Goal: Task Accomplishment & Management: Complete application form

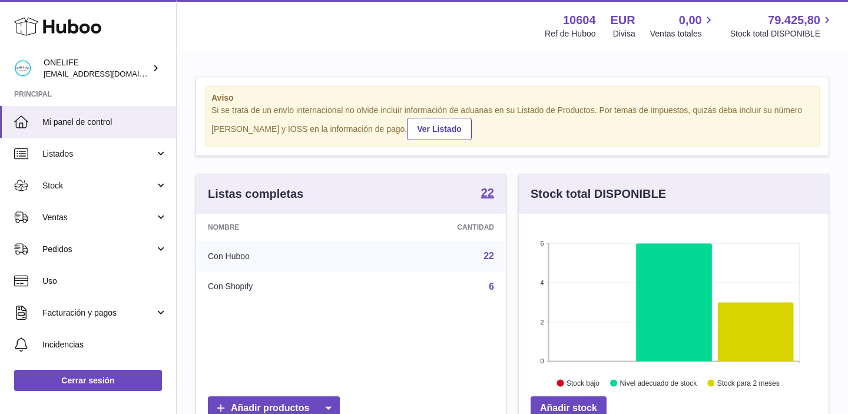
scroll to position [184, 310]
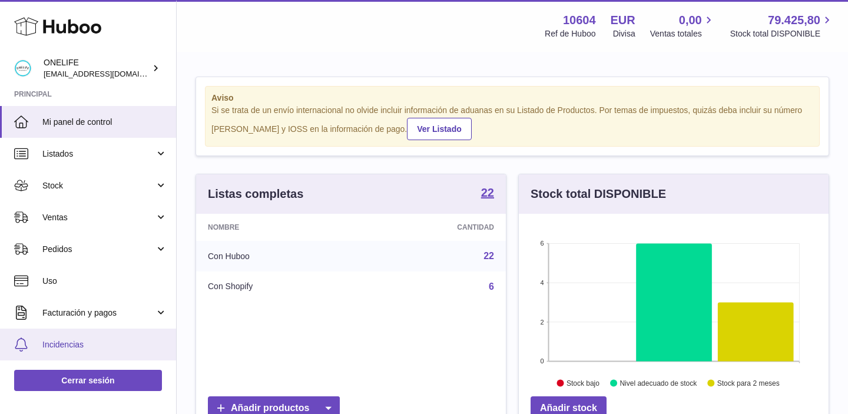
click at [66, 337] on link "Incidencias" at bounding box center [88, 345] width 176 height 32
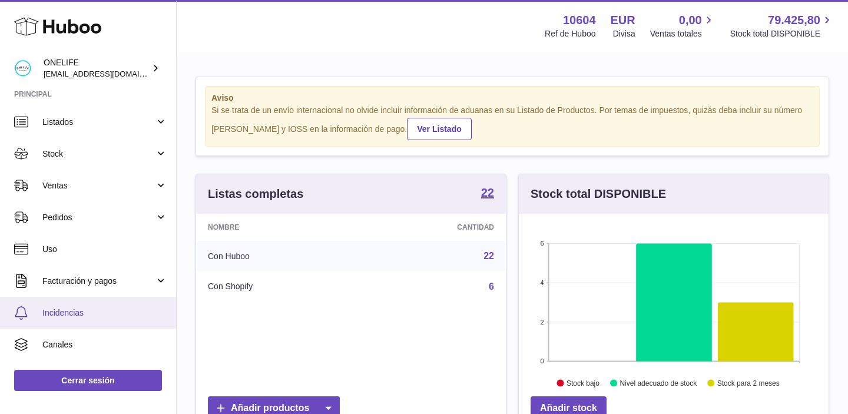
scroll to position [38, 0]
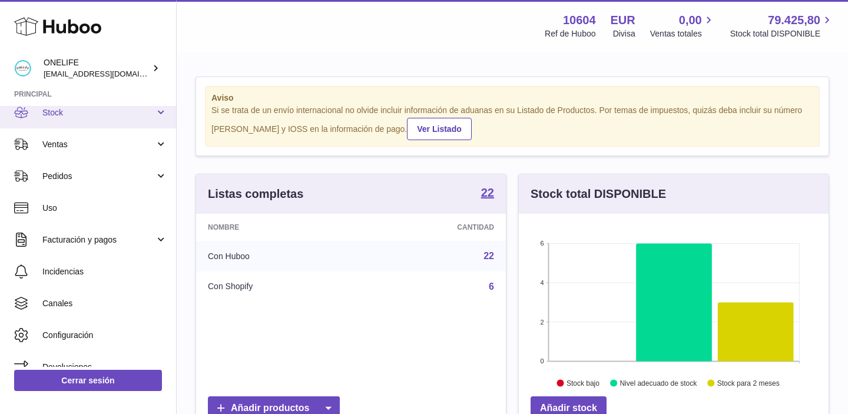
scroll to position [69, 0]
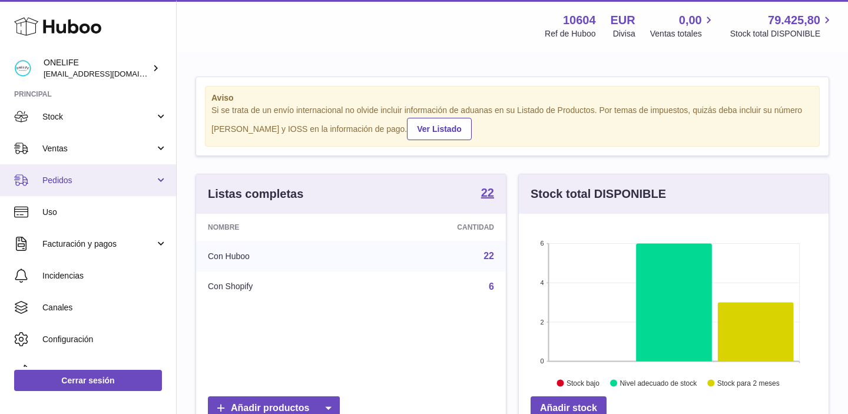
click at [160, 187] on link "Pedidos" at bounding box center [88, 180] width 176 height 32
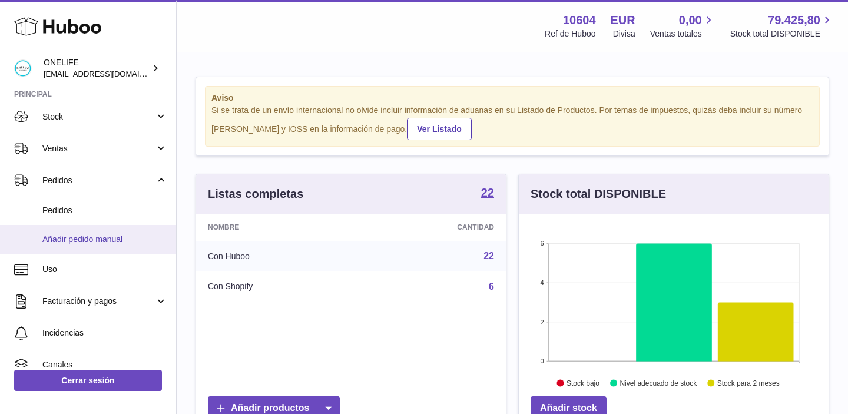
click at [120, 243] on span "Añadir pedido manual" at bounding box center [104, 239] width 125 height 11
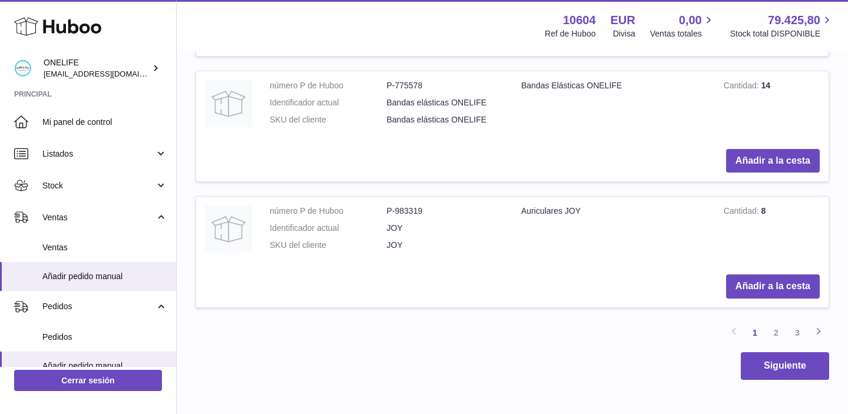
scroll to position [1578, 0]
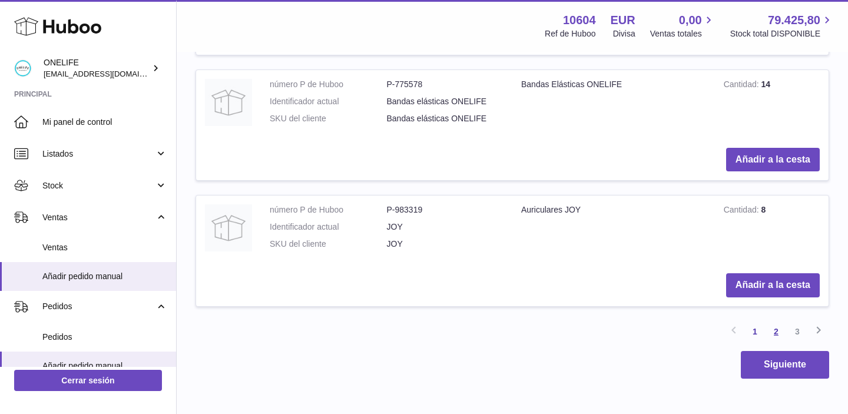
click at [776, 336] on link "2" at bounding box center [776, 331] width 21 height 21
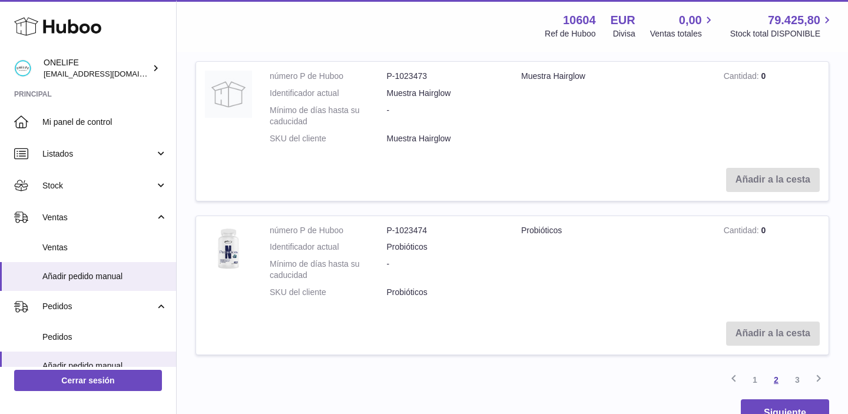
scroll to position [1665, 0]
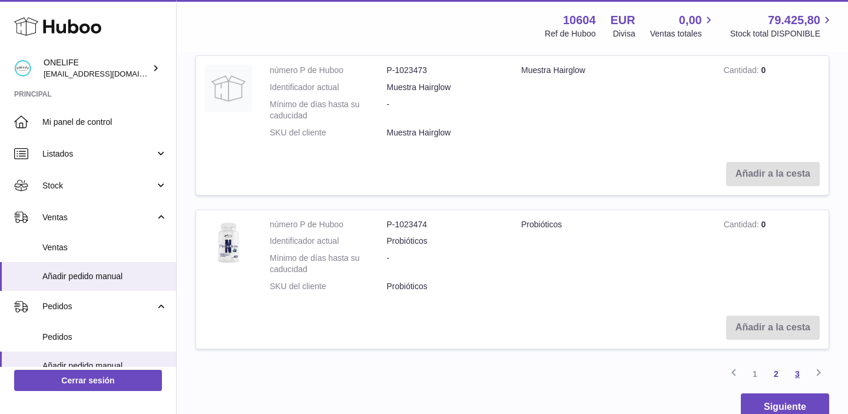
click at [797, 363] on link "3" at bounding box center [797, 373] width 21 height 21
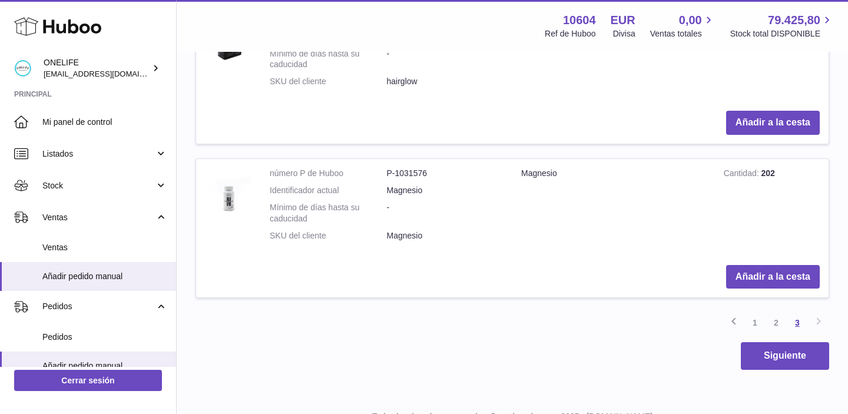
scroll to position [613, 0]
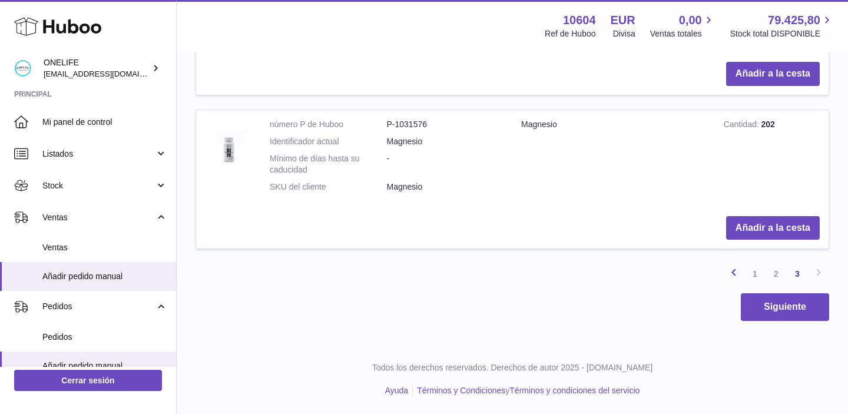
click at [734, 273] on icon at bounding box center [734, 272] width 14 height 15
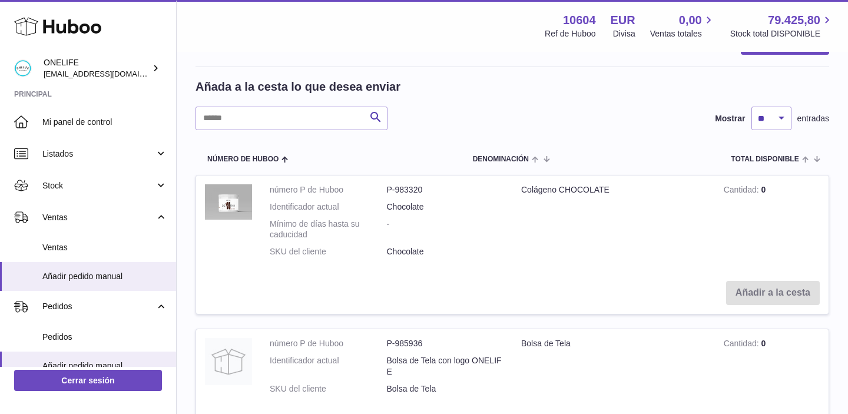
scroll to position [392, 0]
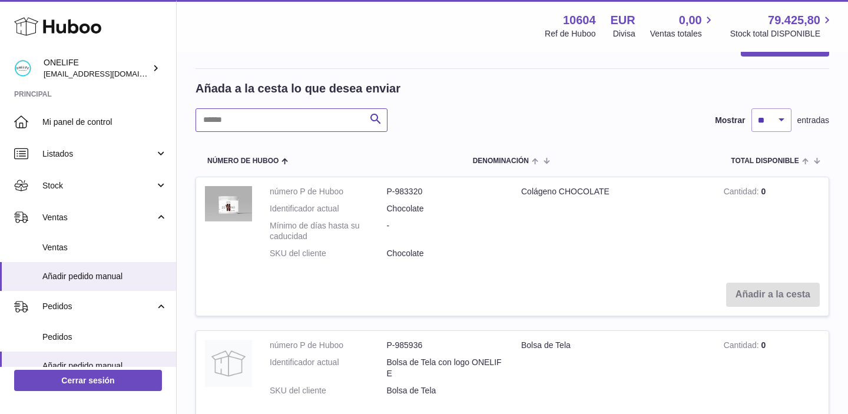
click at [349, 121] on input "text" at bounding box center [292, 120] width 192 height 24
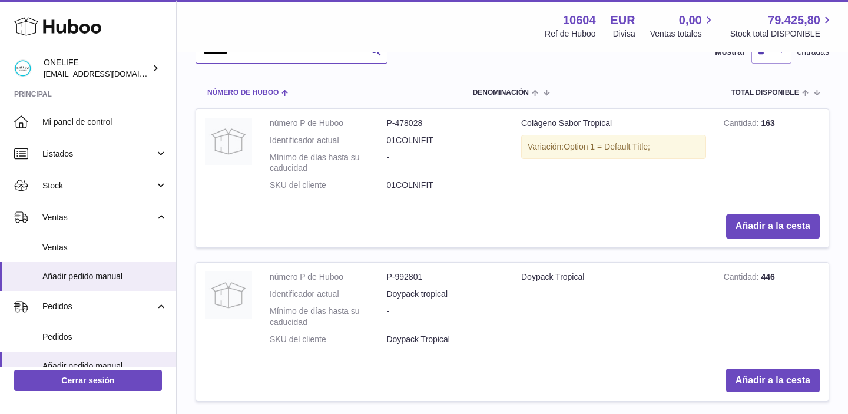
scroll to position [458, 0]
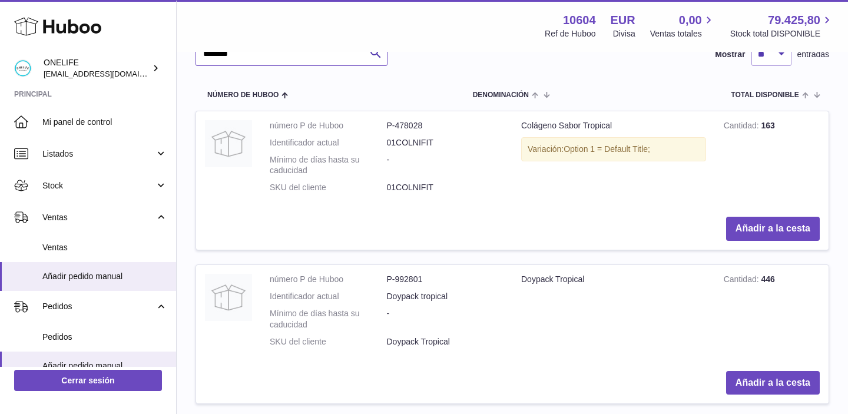
type input "********"
click at [743, 389] on button "Añadir a la cesta" at bounding box center [773, 383] width 94 height 24
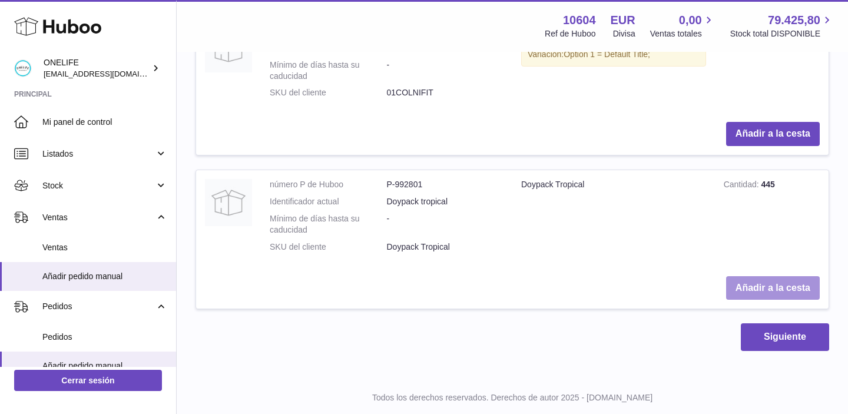
scroll to position [749, 0]
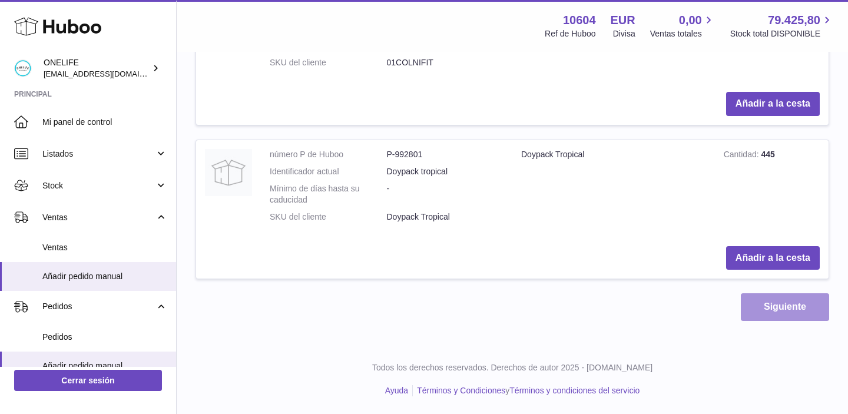
click at [758, 317] on button "Siguiente" at bounding box center [785, 307] width 88 height 28
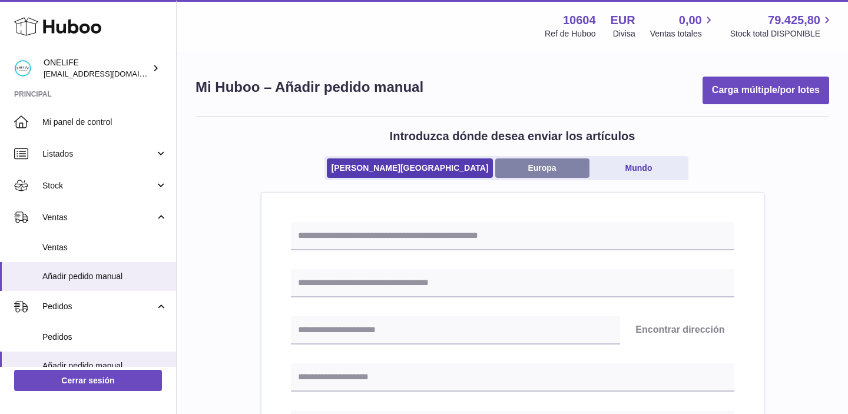
click at [501, 168] on link "Europa" at bounding box center [542, 167] width 94 height 19
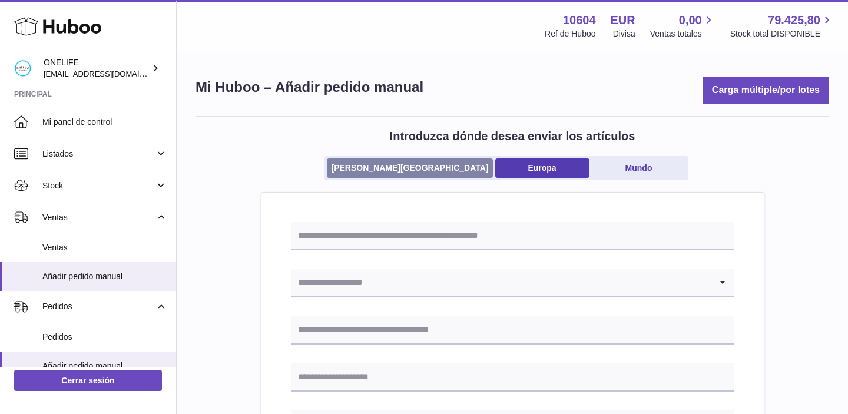
click at [405, 170] on link "Reino Unido" at bounding box center [409, 167] width 165 height 19
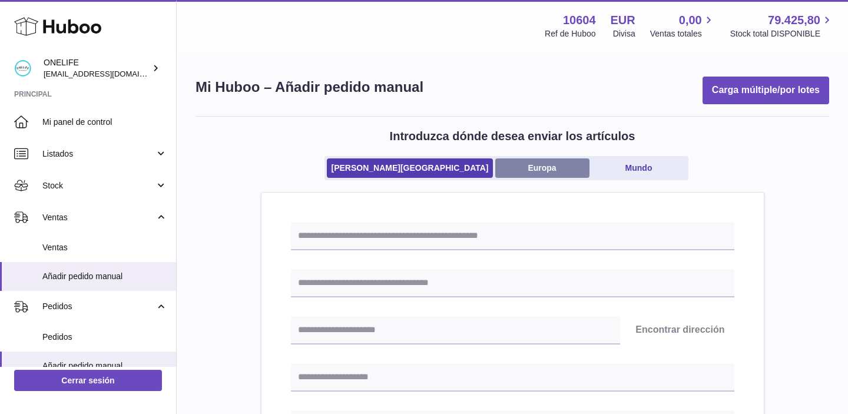
click at [496, 168] on link "Europa" at bounding box center [542, 167] width 94 height 19
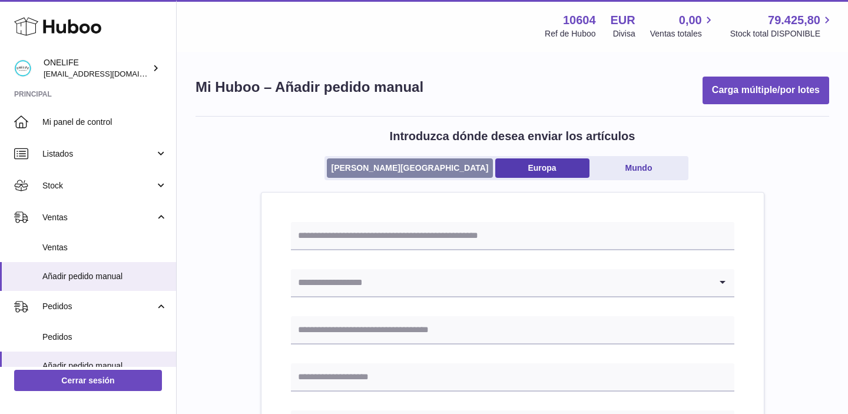
click at [394, 161] on link "Reino Unido" at bounding box center [409, 167] width 165 height 19
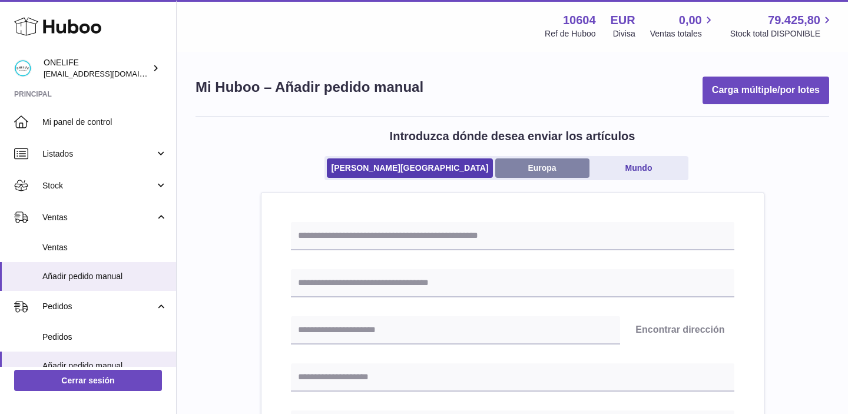
click at [513, 173] on link "Europa" at bounding box center [542, 167] width 94 height 19
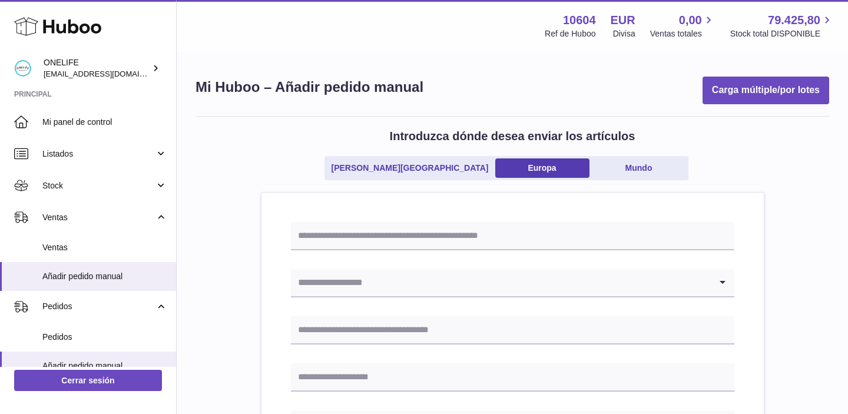
click at [373, 286] on input "Search for option" at bounding box center [501, 282] width 420 height 27
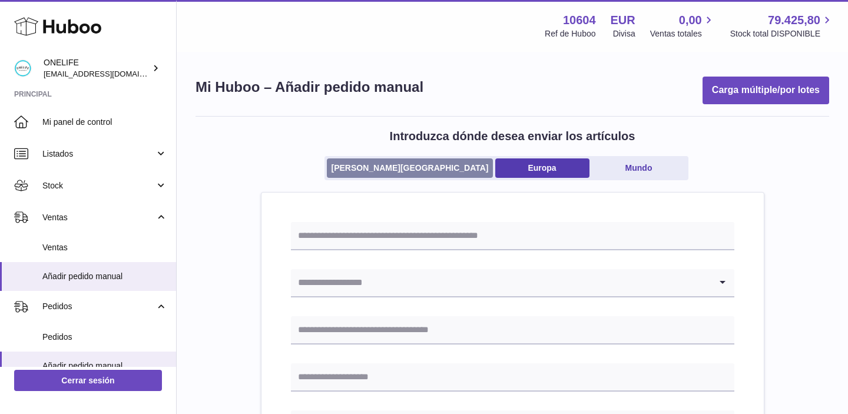
click at [386, 170] on link "Reino Unido" at bounding box center [409, 167] width 165 height 19
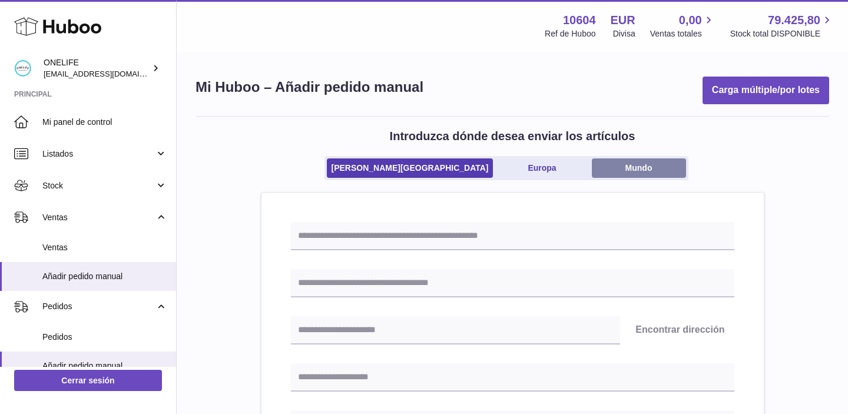
click at [612, 169] on link "Mundo" at bounding box center [639, 167] width 94 height 19
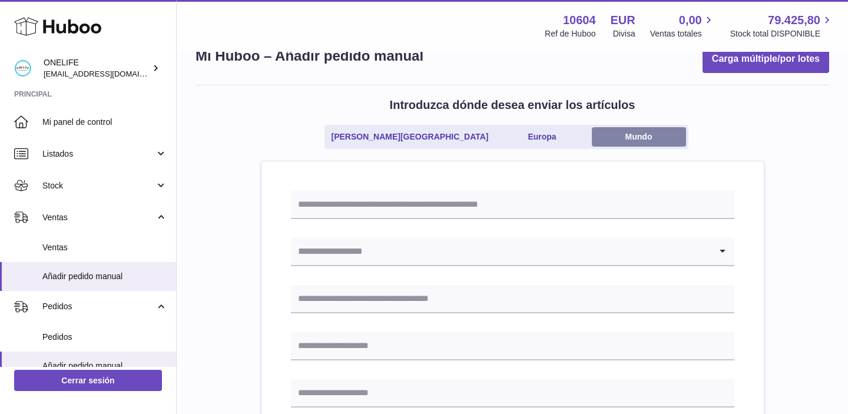
scroll to position [50, 0]
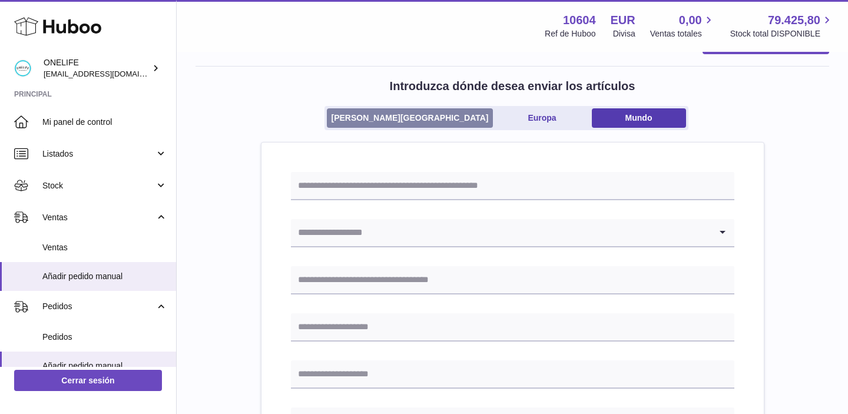
click at [425, 110] on link "Reino Unido" at bounding box center [409, 117] width 165 height 19
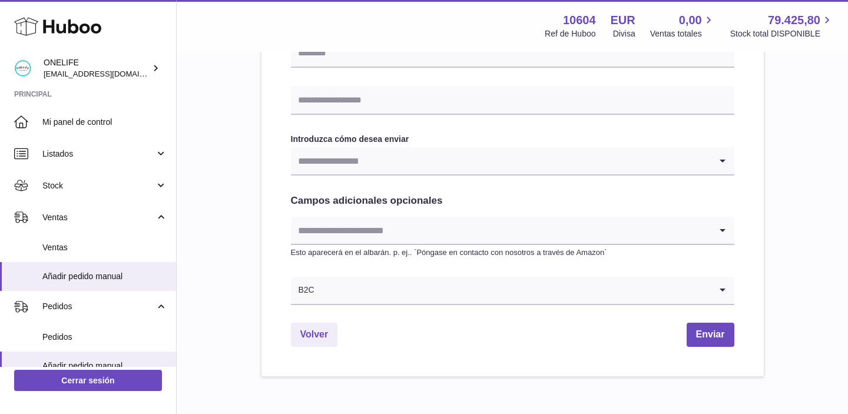
scroll to position [562, 0]
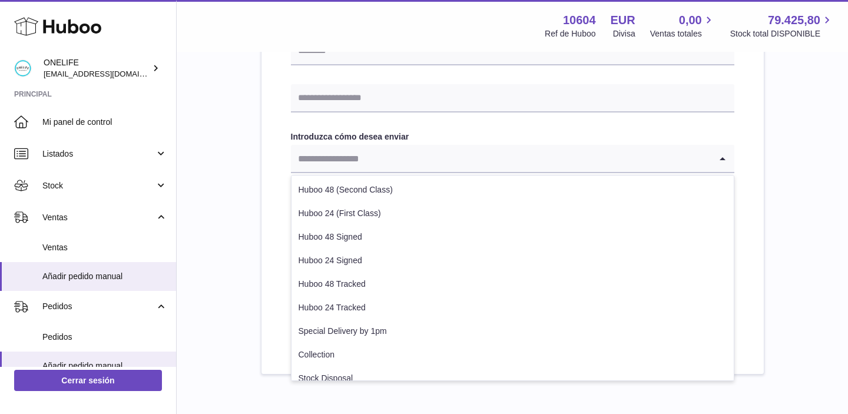
click at [410, 168] on input "Search for option" at bounding box center [501, 158] width 420 height 27
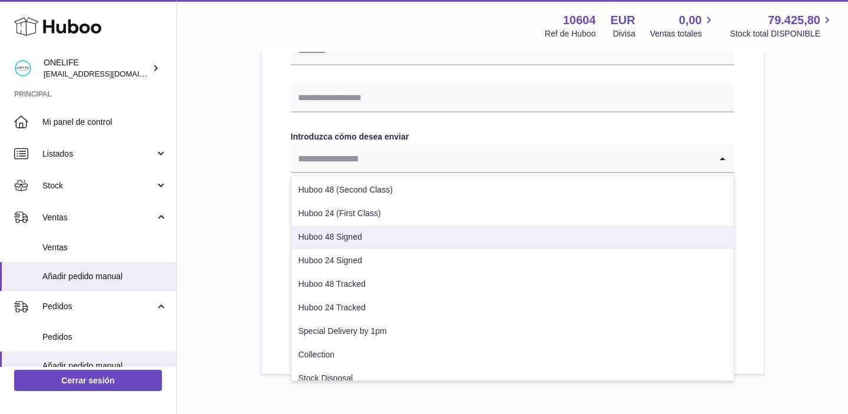
scroll to position [37, 0]
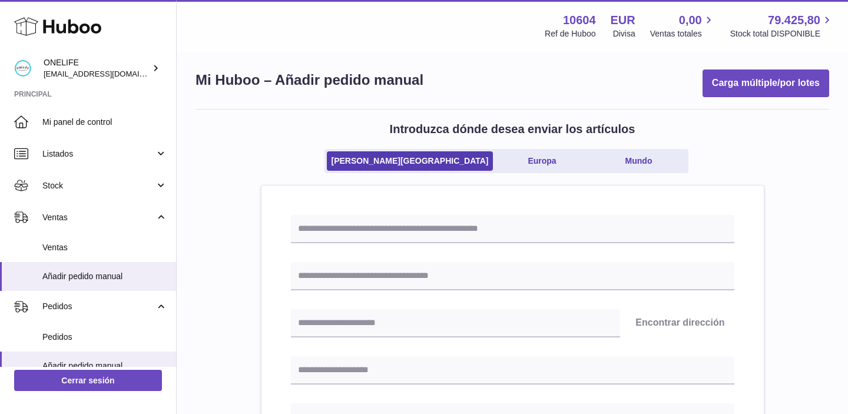
scroll to position [0, 0]
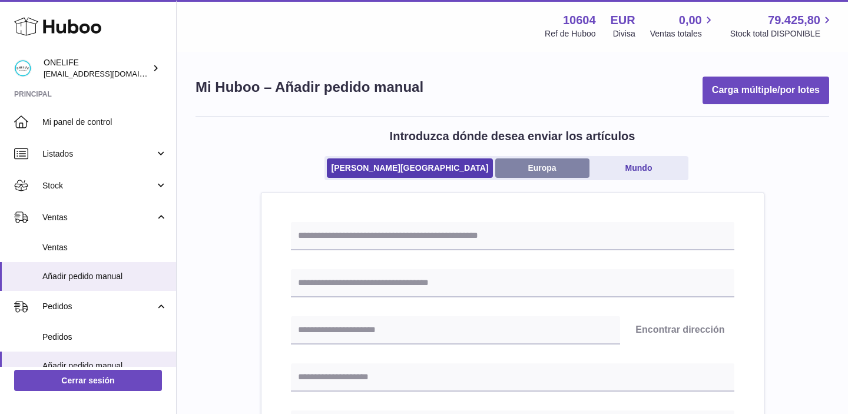
click at [495, 171] on link "Europa" at bounding box center [542, 167] width 94 height 19
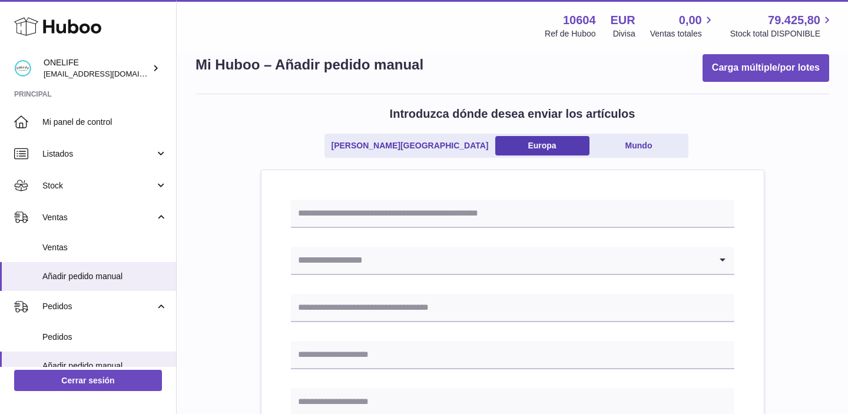
scroll to position [25, 0]
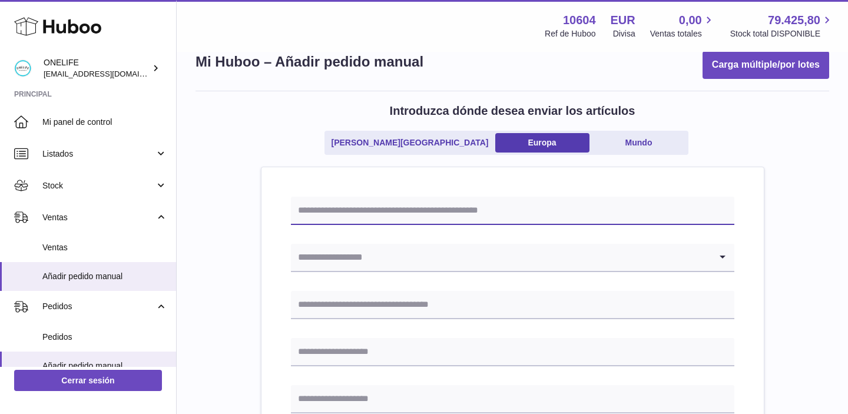
click at [343, 211] on input "text" at bounding box center [512, 211] width 443 height 28
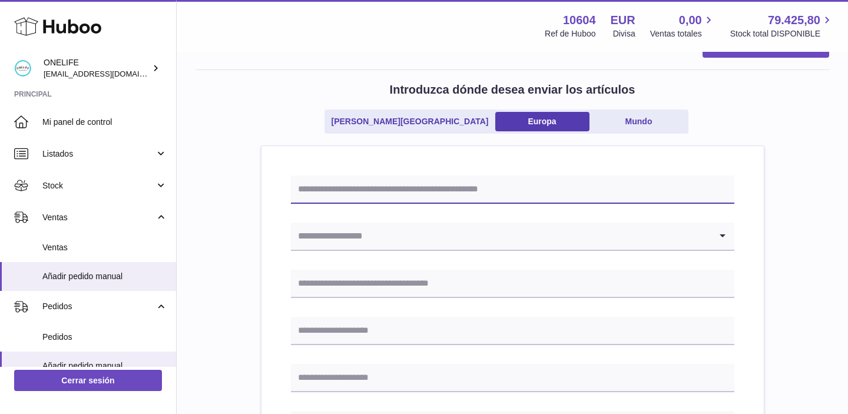
click at [338, 193] on input "text" at bounding box center [512, 190] width 443 height 28
type input "****"
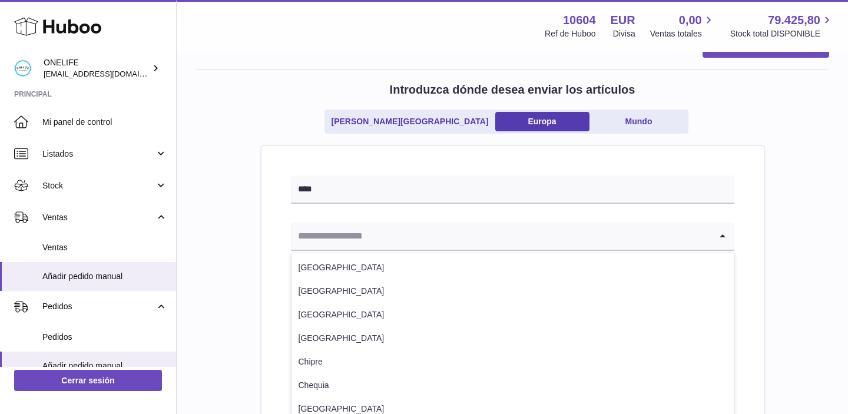
click at [316, 237] on input "Search for option" at bounding box center [501, 236] width 420 height 27
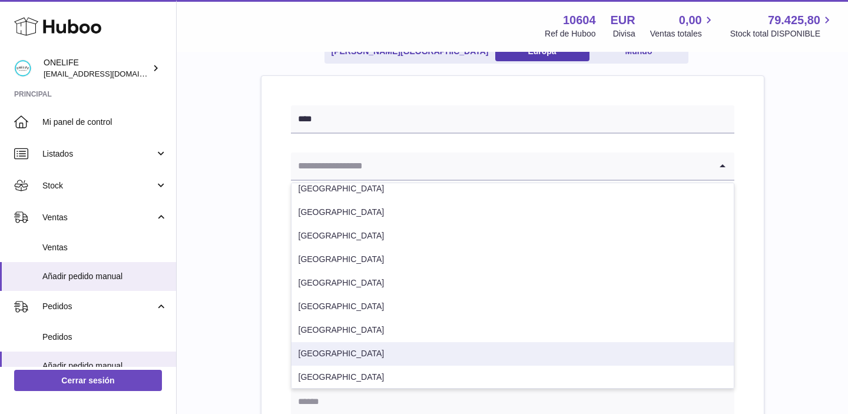
scroll to position [438, 0]
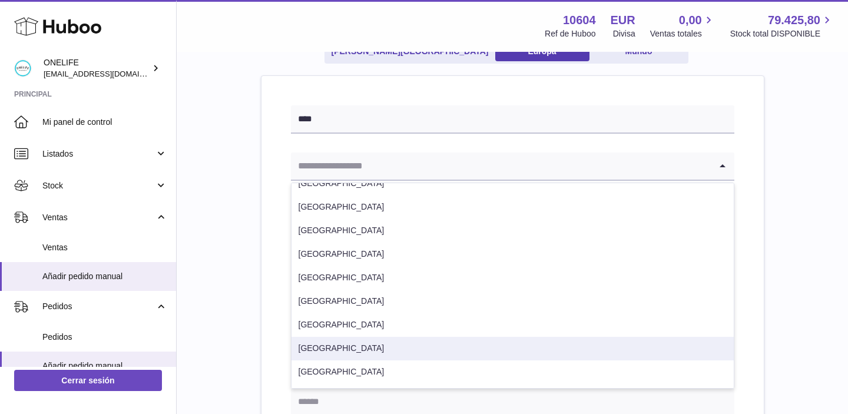
click at [319, 353] on li "España" at bounding box center [513, 349] width 442 height 24
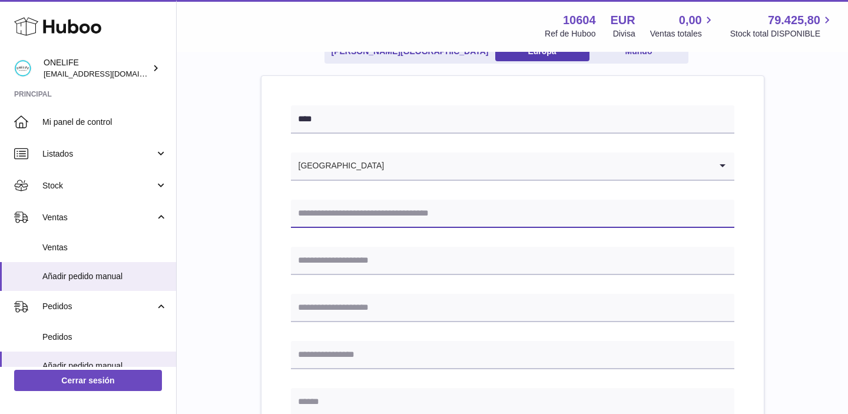
click at [333, 218] on input "text" at bounding box center [512, 214] width 443 height 28
paste input "**********"
type input "**********"
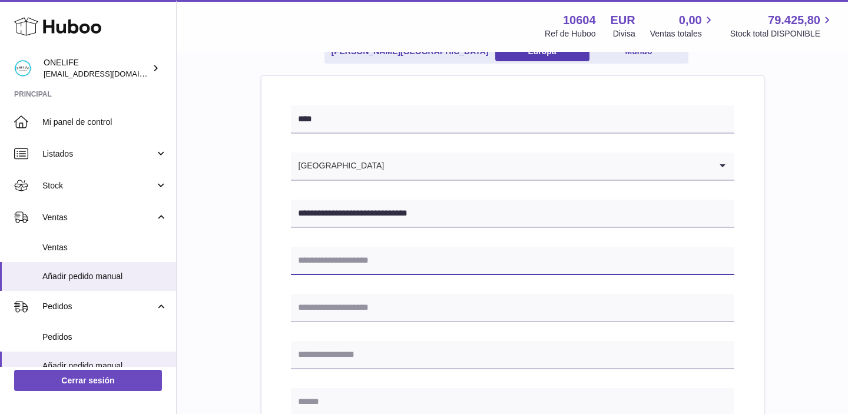
click at [377, 260] on input "text" at bounding box center [512, 261] width 443 height 28
paste input "**********"
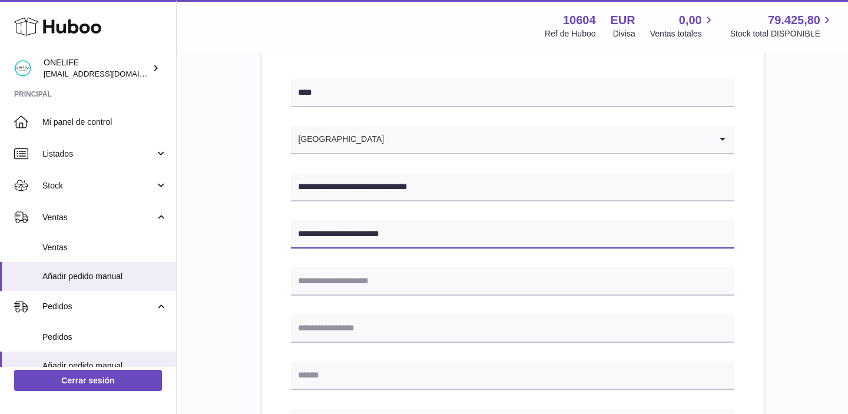
scroll to position [145, 0]
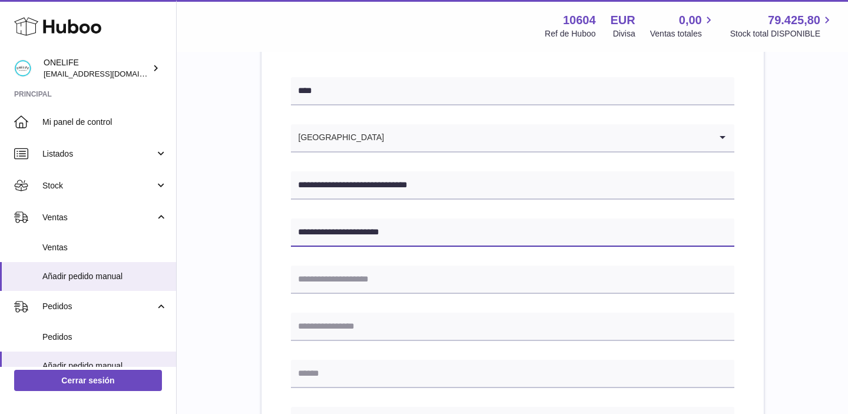
type input "**********"
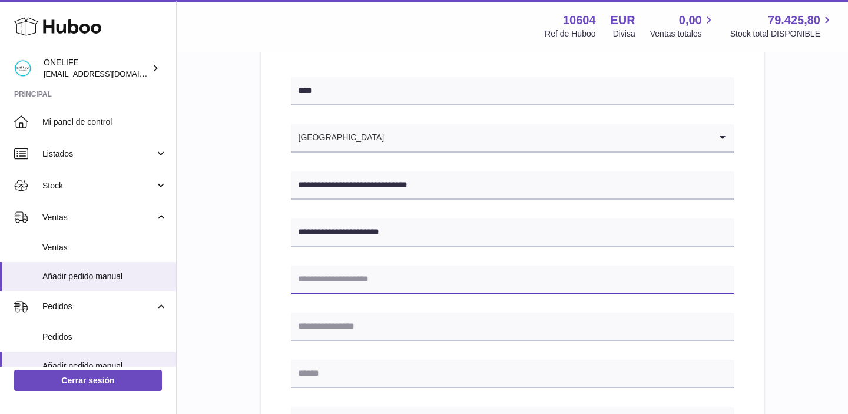
click at [293, 287] on input "text" at bounding box center [512, 280] width 443 height 28
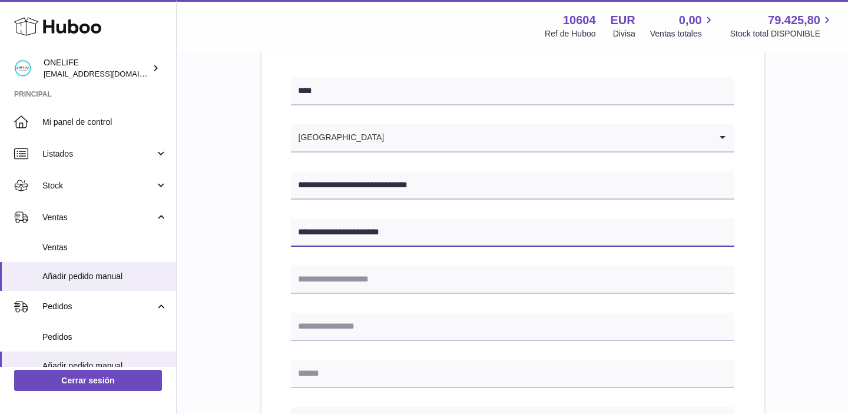
click at [328, 231] on input "**********" at bounding box center [512, 232] width 443 height 28
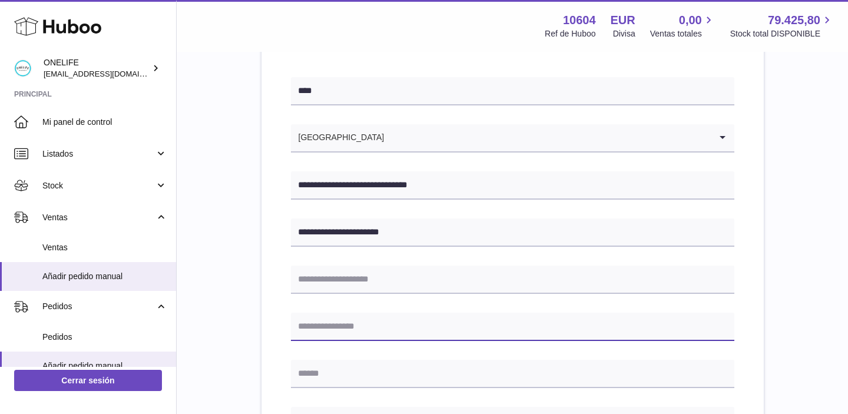
click at [330, 324] on input "text" at bounding box center [512, 327] width 443 height 28
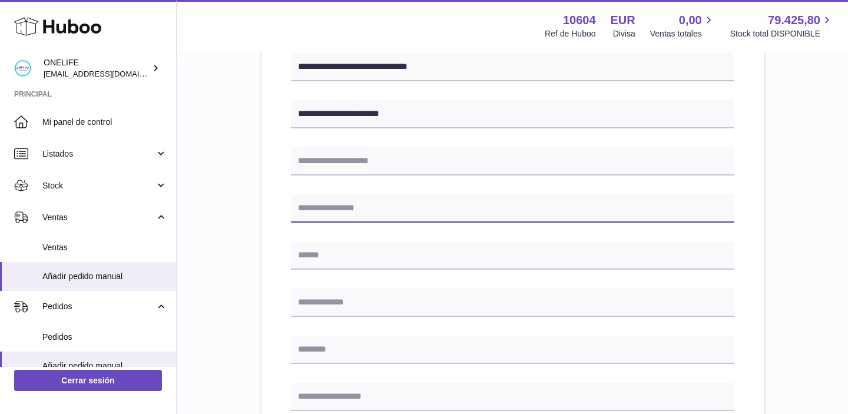
scroll to position [273, 0]
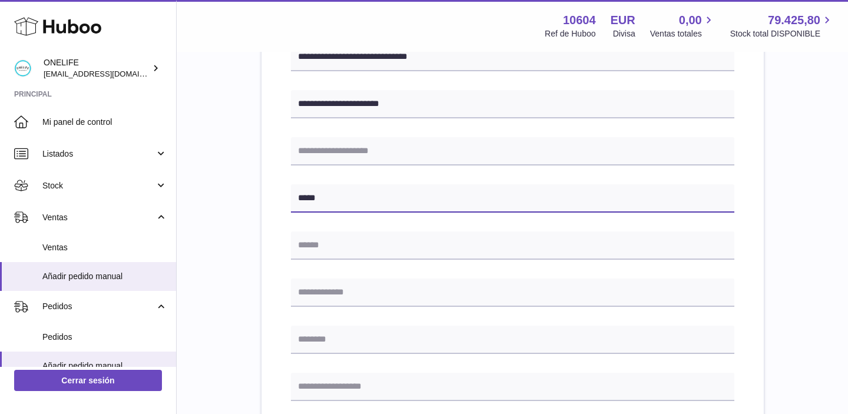
type input "*****"
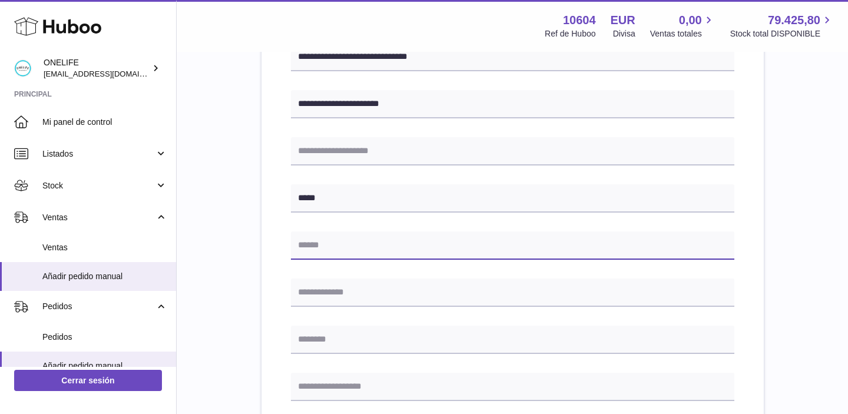
click at [451, 237] on input "text" at bounding box center [512, 245] width 443 height 28
type input "******"
click at [316, 274] on div "**********" at bounding box center [512, 289] width 443 height 681
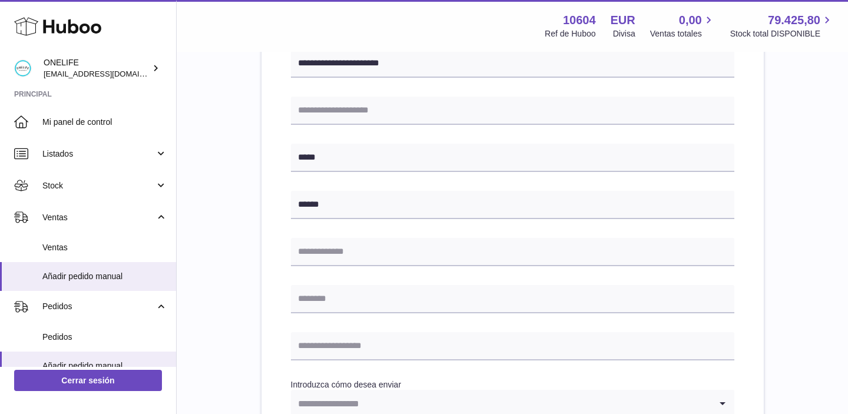
scroll to position [313, 0]
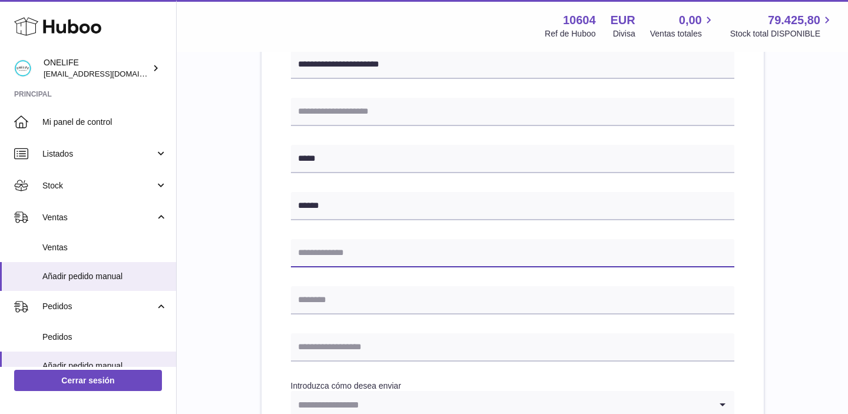
click at [329, 249] on input "text" at bounding box center [512, 253] width 443 height 28
type input "*****"
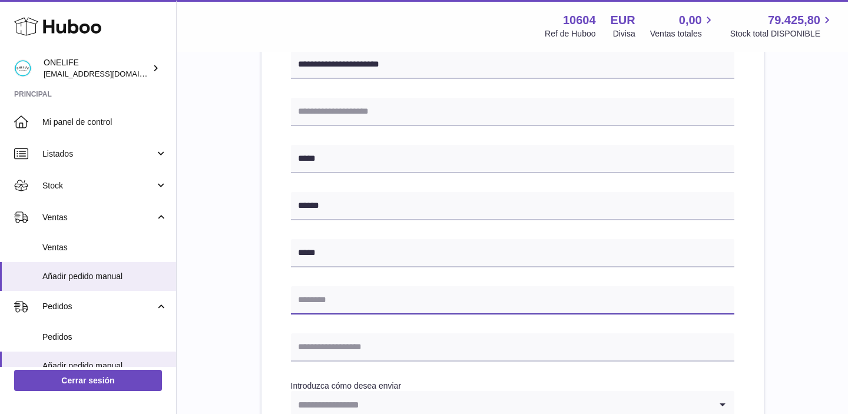
click at [355, 293] on input "text" at bounding box center [512, 300] width 443 height 28
type input "*********"
click at [260, 249] on div "**********" at bounding box center [513, 232] width 634 height 859
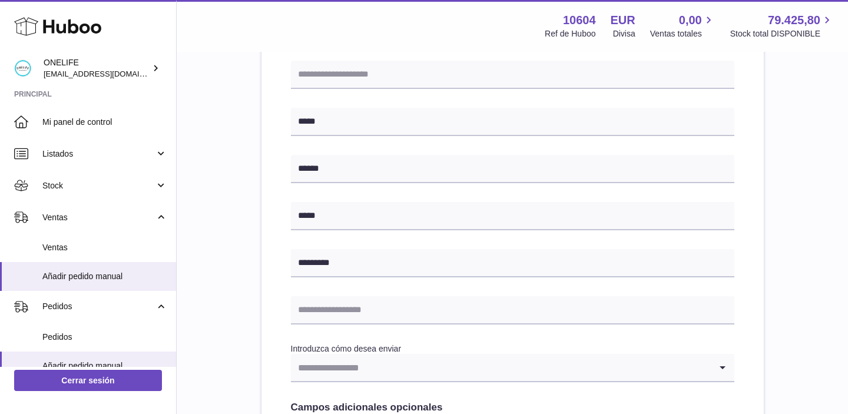
scroll to position [350, 0]
click at [320, 308] on input "text" at bounding box center [512, 310] width 443 height 28
click at [276, 297] on div "**********" at bounding box center [512, 233] width 502 height 782
click at [317, 313] on input "text" at bounding box center [512, 310] width 443 height 28
paste input "**********"
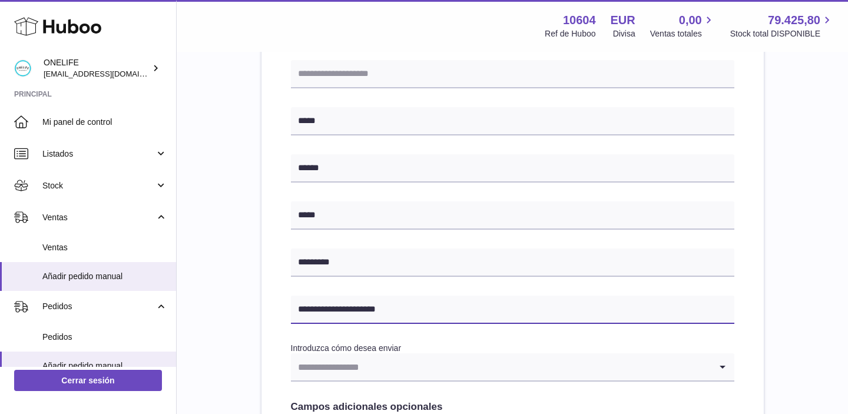
type input "**********"
click at [280, 301] on div "**********" at bounding box center [512, 233] width 502 height 782
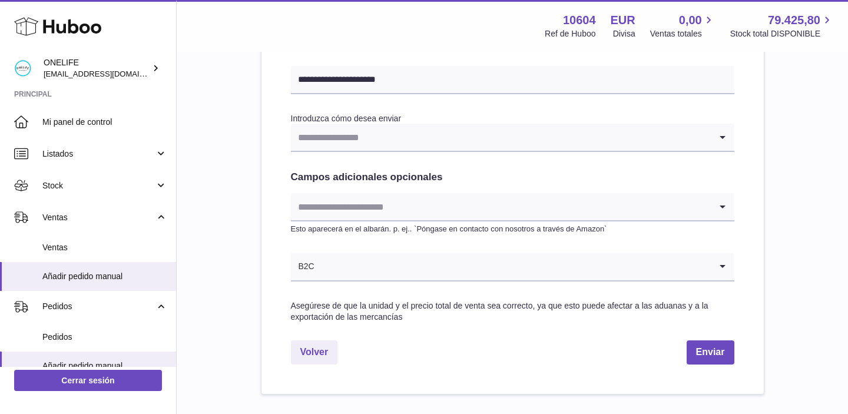
scroll to position [587, 0]
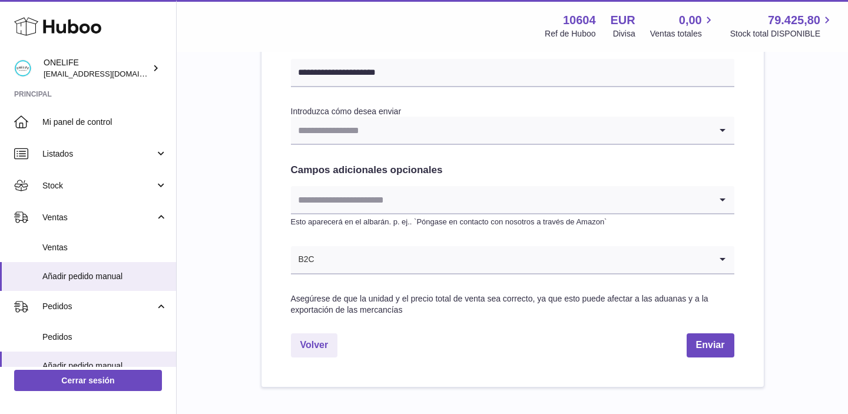
click at [318, 135] on input "Search for option" at bounding box center [501, 130] width 420 height 27
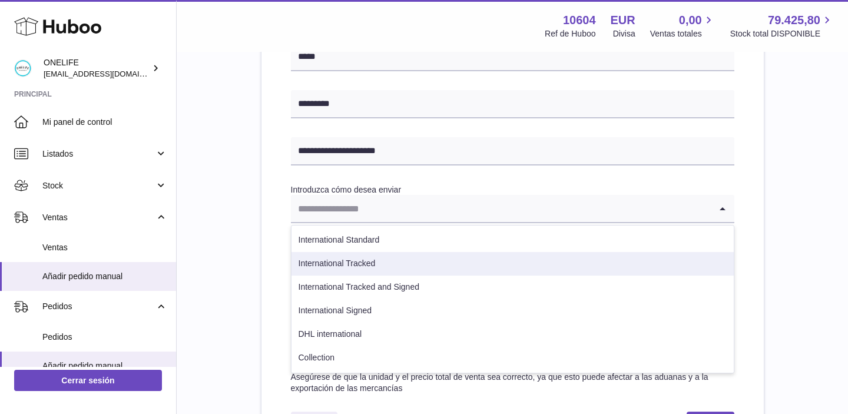
scroll to position [510, 0]
click at [253, 185] on div "**********" at bounding box center [513, 35] width 634 height 859
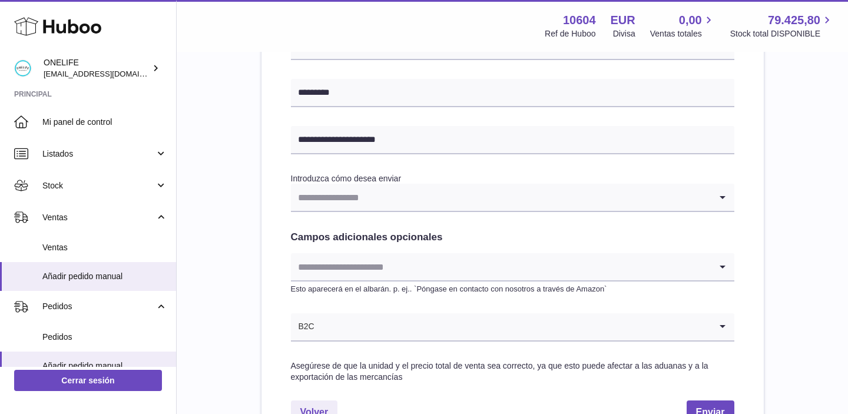
scroll to position [519, 0]
click at [304, 201] on input "Search for option" at bounding box center [501, 198] width 420 height 27
click at [267, 335] on div "**********" at bounding box center [512, 65] width 502 height 782
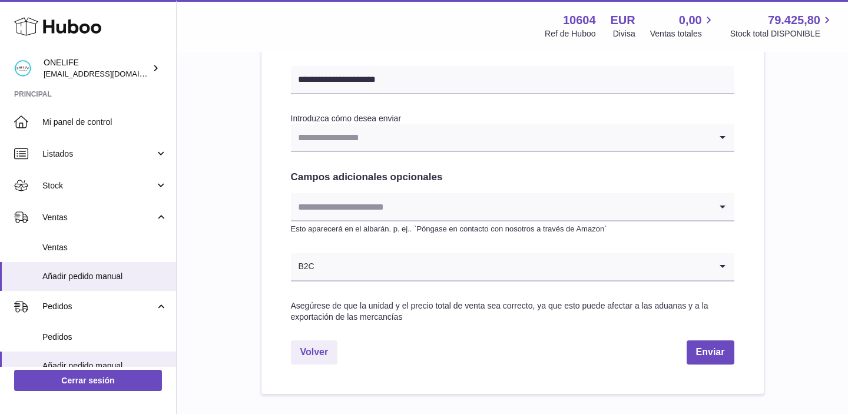
scroll to position [575, 0]
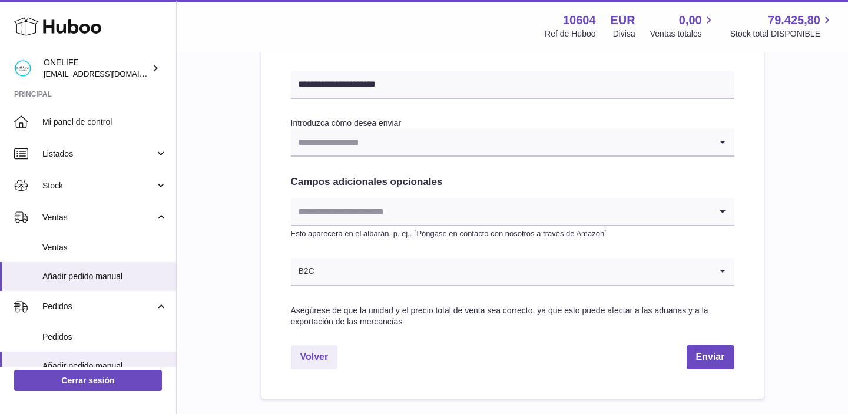
click at [359, 138] on input "Search for option" at bounding box center [501, 141] width 420 height 27
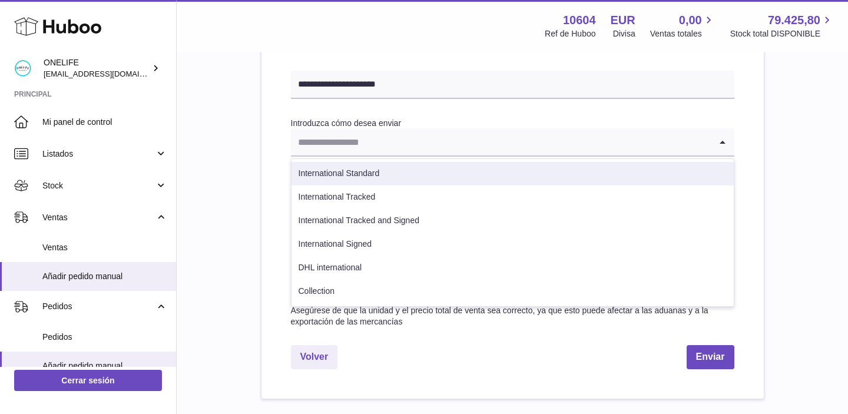
click at [350, 178] on li "International Standard" at bounding box center [513, 174] width 442 height 24
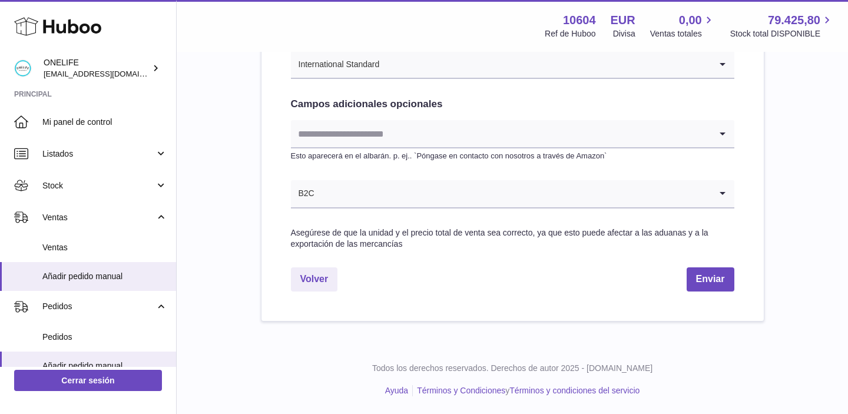
scroll to position [622, 0]
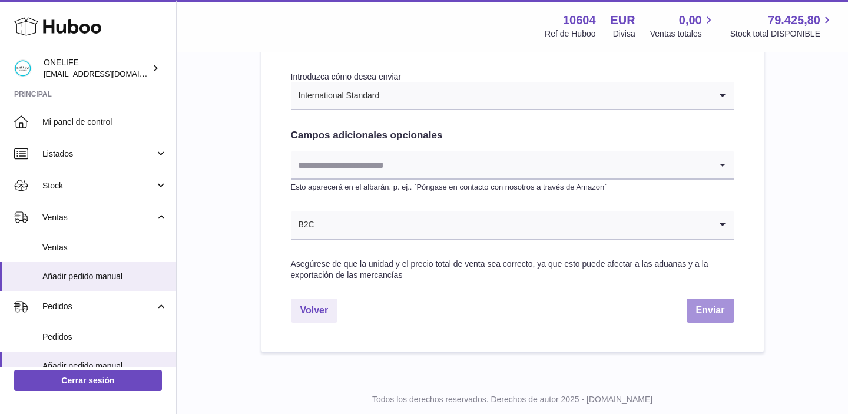
click at [710, 312] on button "Enviar" at bounding box center [711, 311] width 48 height 24
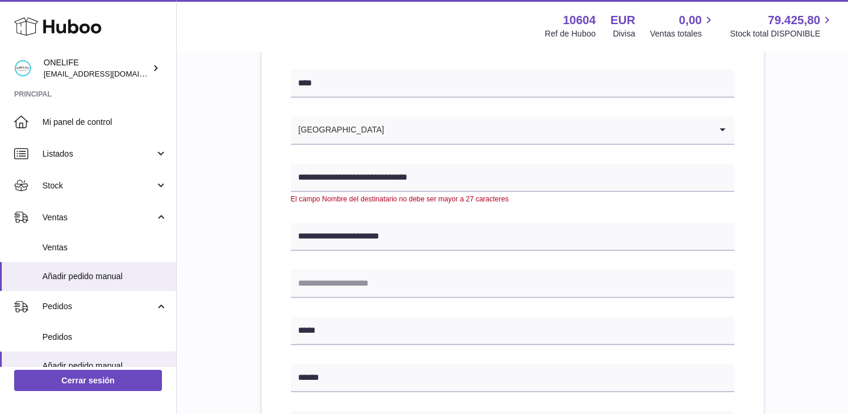
scroll to position [150, 0]
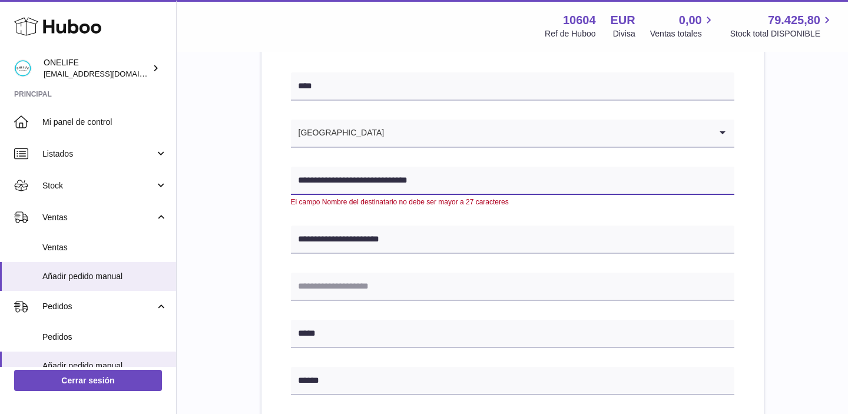
click at [456, 182] on input "**********" at bounding box center [512, 181] width 443 height 28
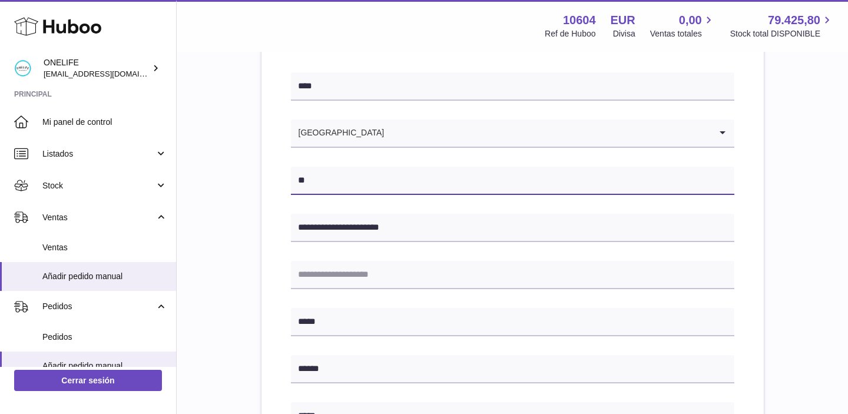
type input "*"
type input "**********"
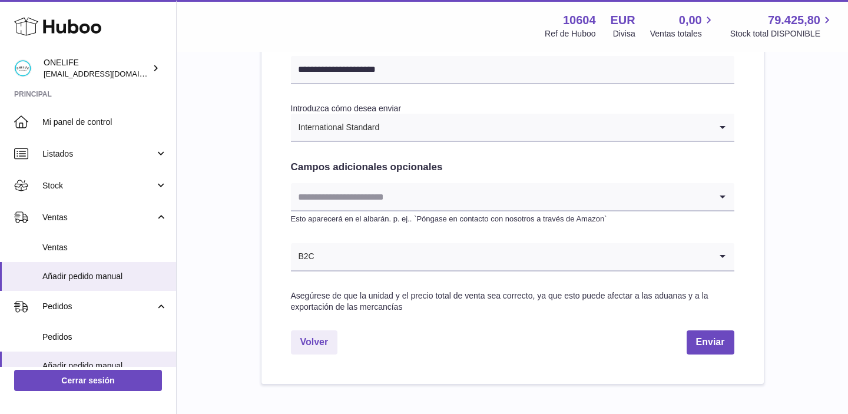
scroll to position [585, 0]
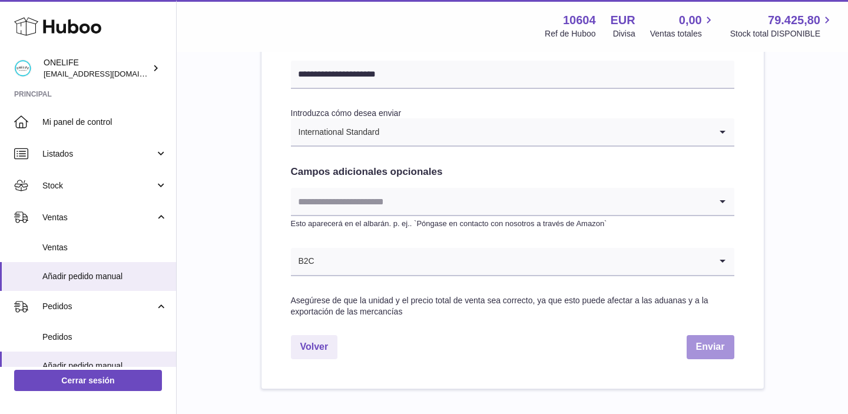
click at [698, 342] on button "Enviar" at bounding box center [711, 347] width 48 height 24
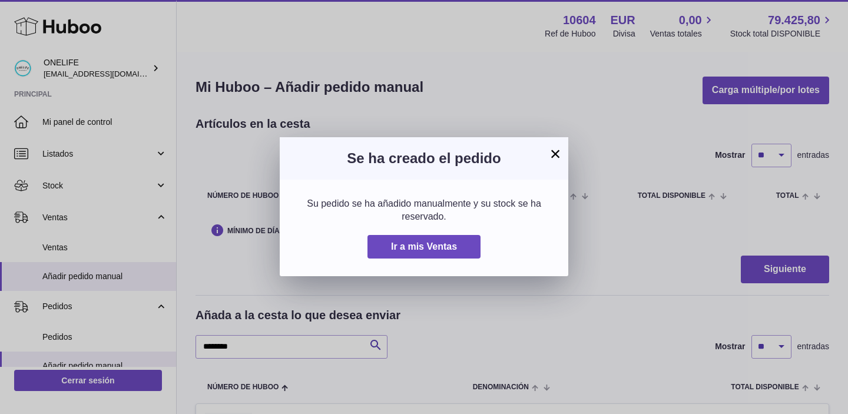
click at [554, 158] on button "×" at bounding box center [555, 154] width 14 height 14
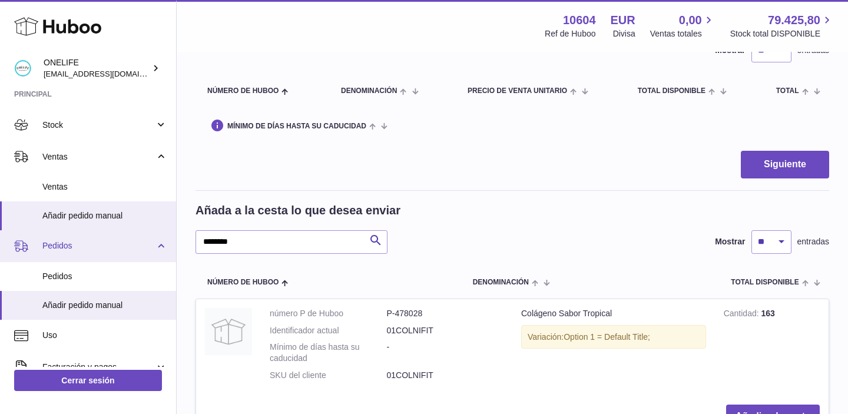
scroll to position [64, 0]
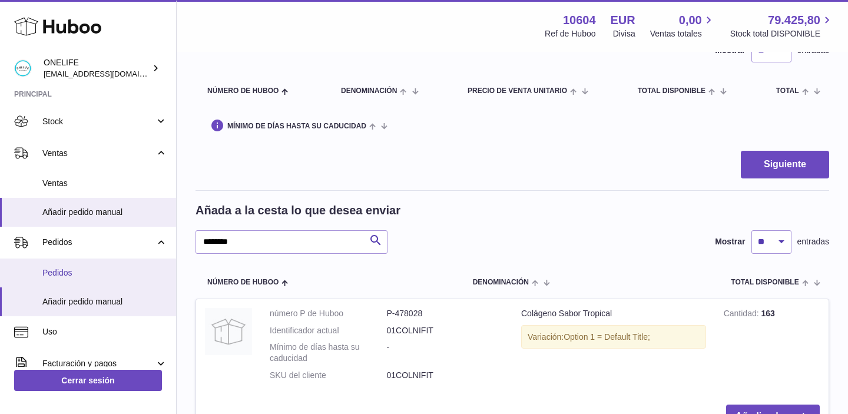
click at [92, 281] on link "Pedidos" at bounding box center [88, 273] width 176 height 29
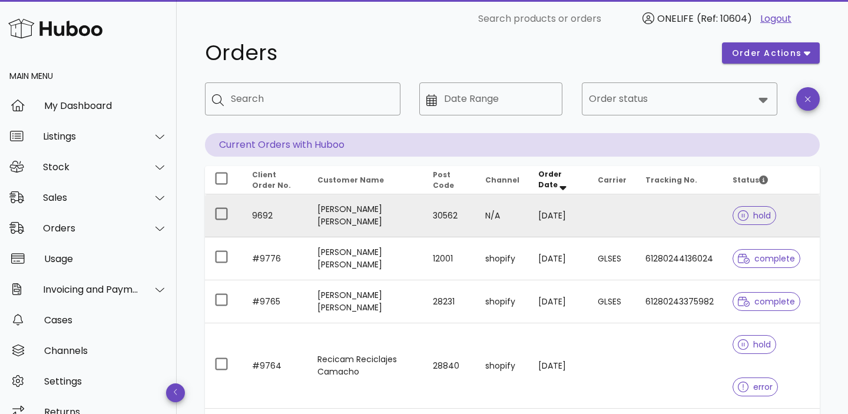
scroll to position [25, 0]
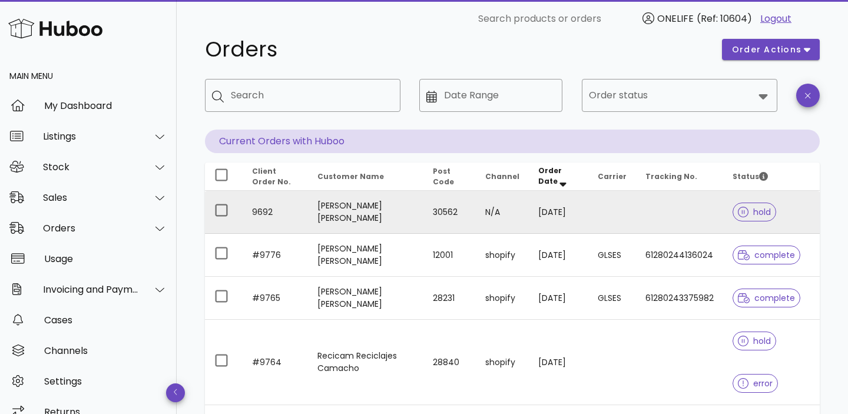
click at [429, 213] on td "30562" at bounding box center [449, 212] width 52 height 43
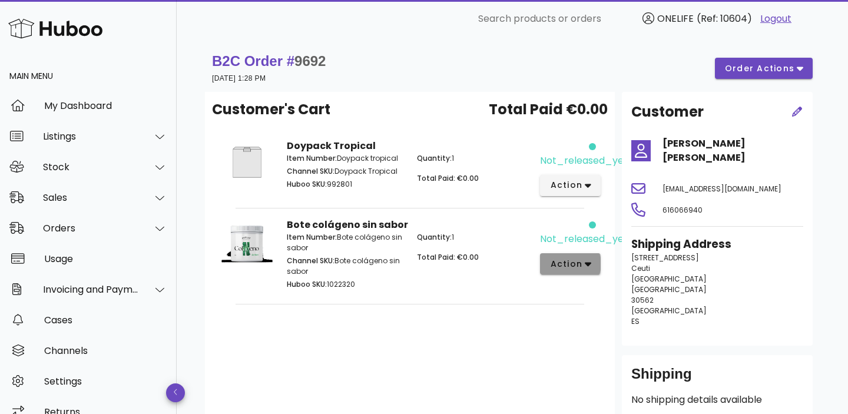
click at [571, 271] on button "action" at bounding box center [570, 263] width 61 height 21
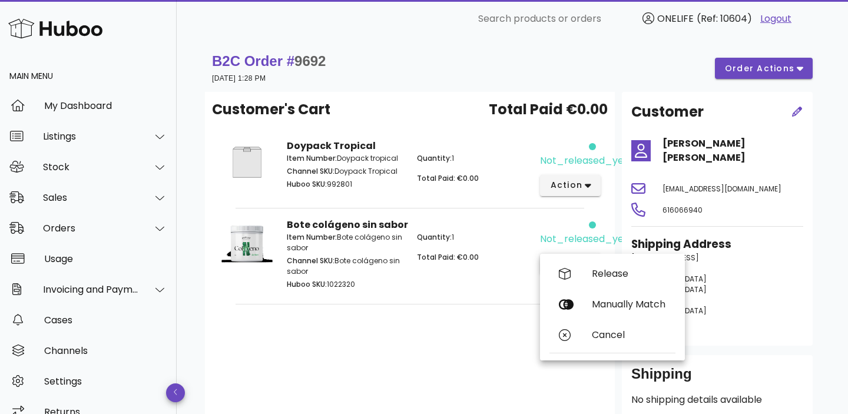
click at [490, 367] on div "Customer's Cart Total Paid €0.00 Doypack Tropical Item Number: Doypack tropical…" at bounding box center [410, 259] width 410 height 334
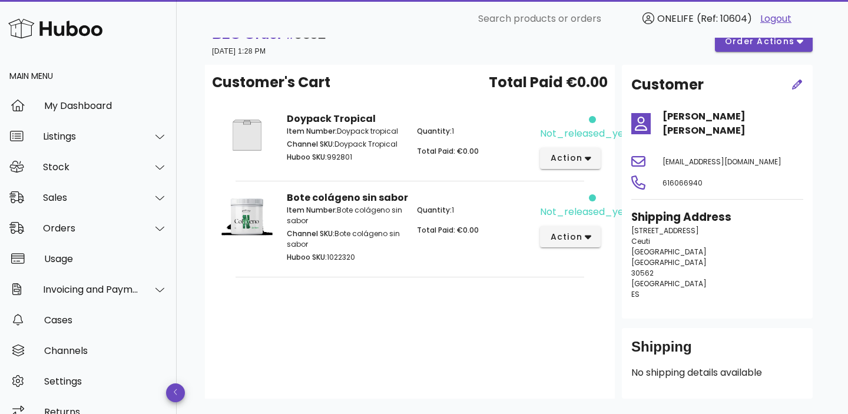
scroll to position [93, 0]
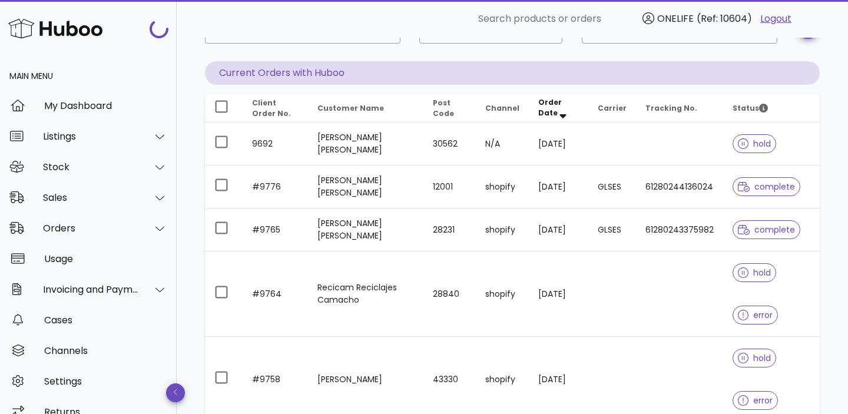
scroll to position [25, 0]
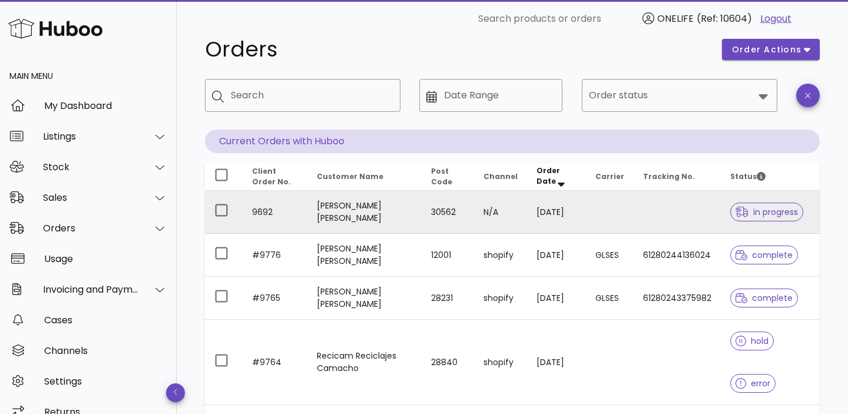
click at [349, 214] on td "[PERSON_NAME]" at bounding box center [364, 212] width 114 height 43
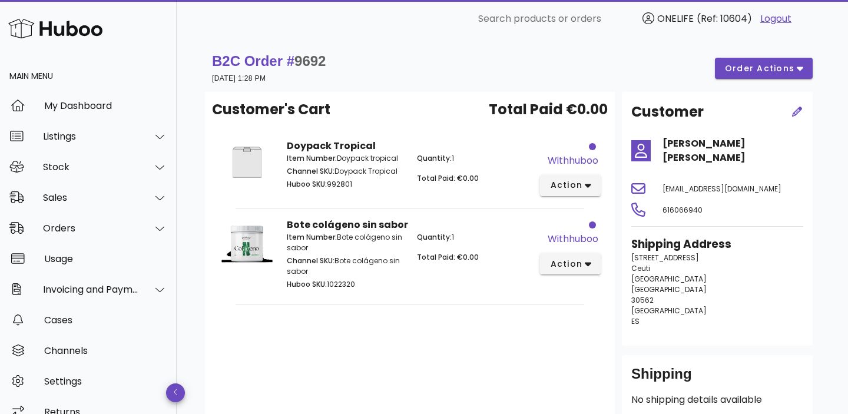
click at [25, 32] on img at bounding box center [55, 28] width 94 height 25
click at [80, 39] on img at bounding box center [55, 28] width 94 height 25
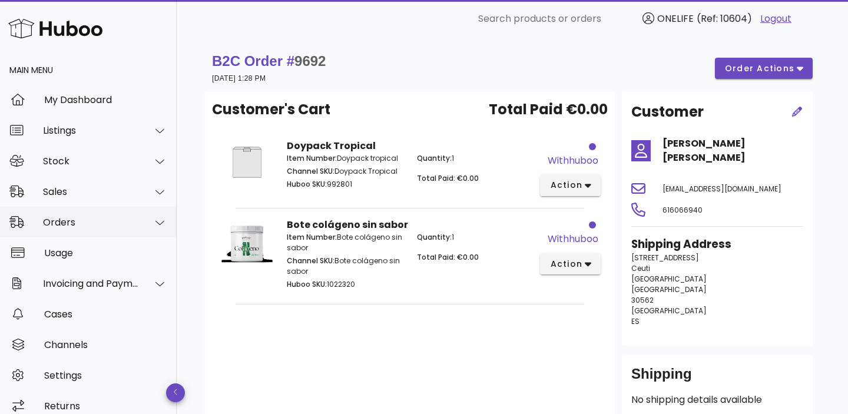
scroll to position [9, 0]
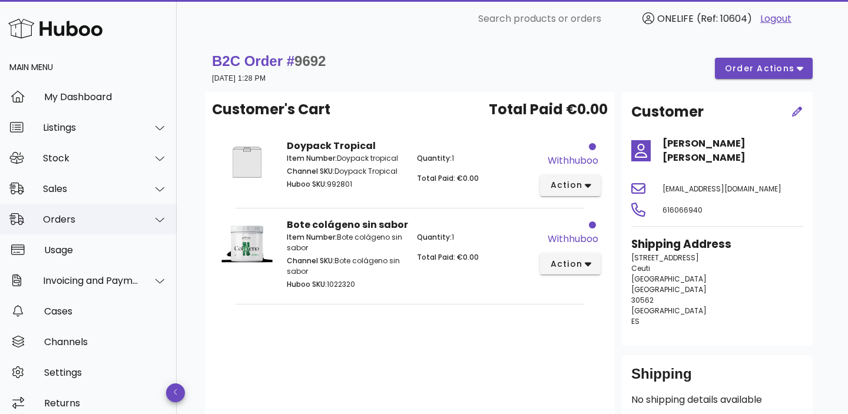
click at [153, 223] on div at bounding box center [160, 219] width 15 height 11
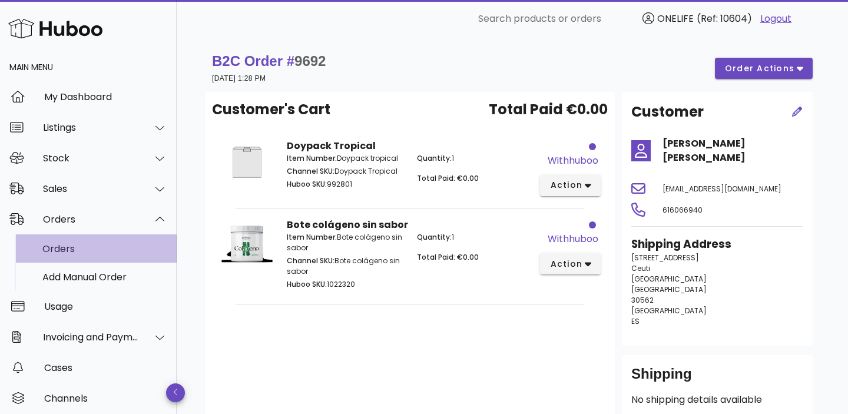
click at [142, 247] on div "Orders" at bounding box center [104, 248] width 125 height 11
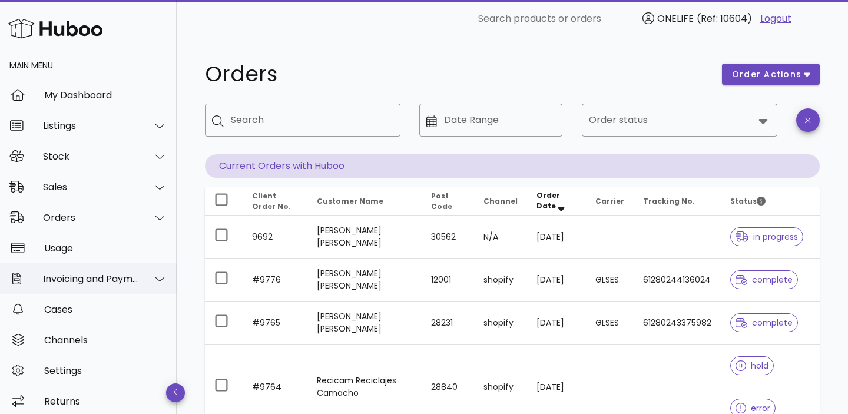
scroll to position [18, 0]
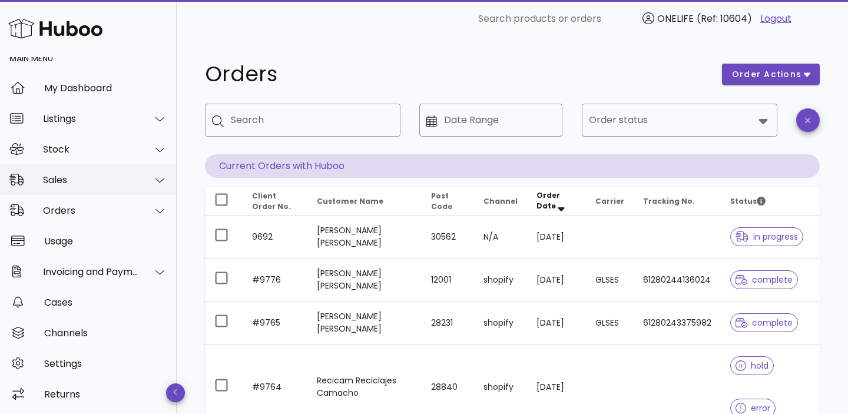
click at [158, 181] on icon at bounding box center [159, 180] width 9 height 11
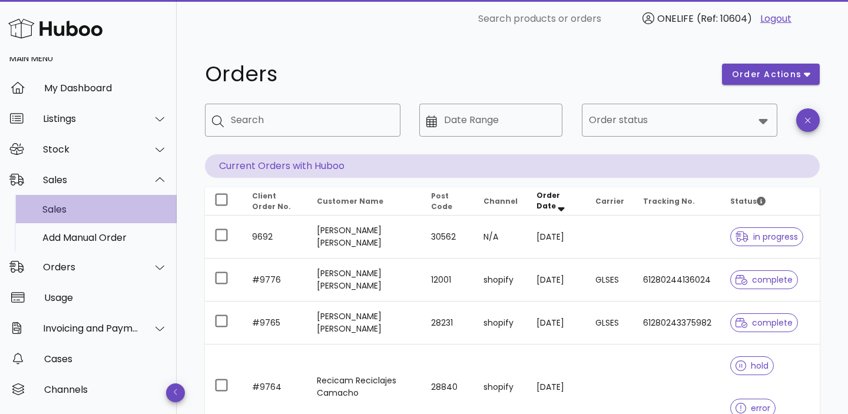
click at [134, 208] on div "Sales" at bounding box center [104, 209] width 125 height 11
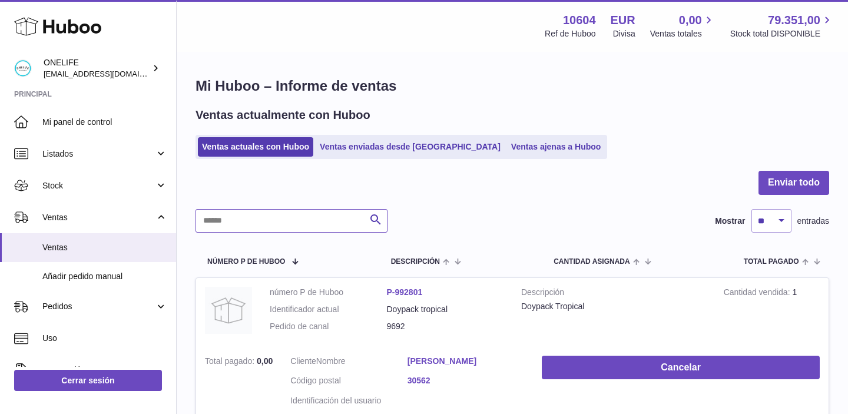
click at [274, 218] on input "text" at bounding box center [292, 221] width 192 height 24
type input "*"
click at [527, 207] on div at bounding box center [513, 190] width 634 height 38
click at [325, 227] on input "text" at bounding box center [292, 221] width 192 height 24
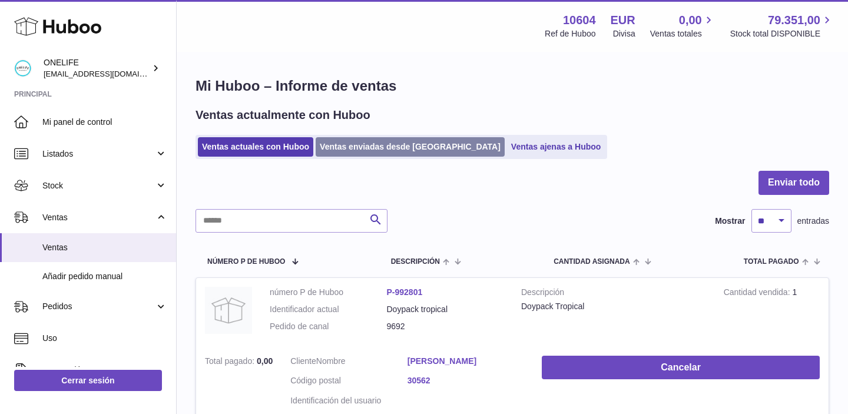
click at [373, 151] on link "Ventas enviadas desde [GEOGRAPHIC_DATA]" at bounding box center [410, 146] width 189 height 19
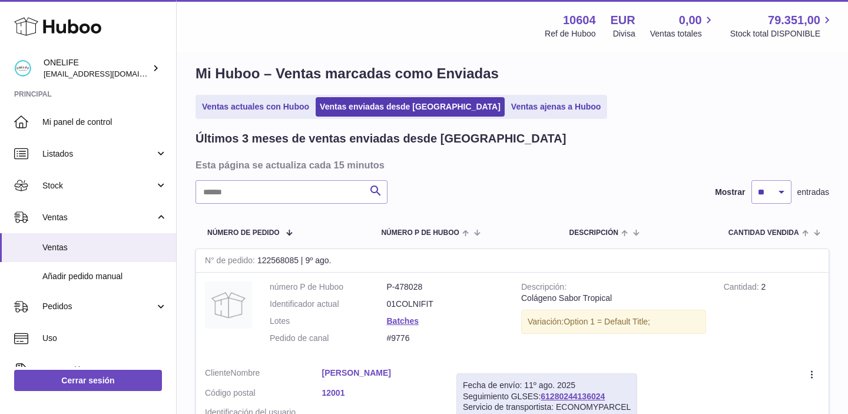
scroll to position [15, 0]
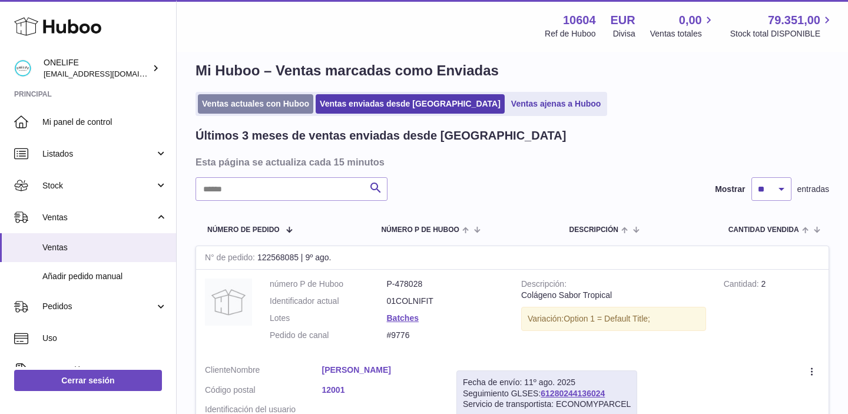
click at [222, 100] on link "Ventas actuales con Huboo" at bounding box center [255, 103] width 115 height 19
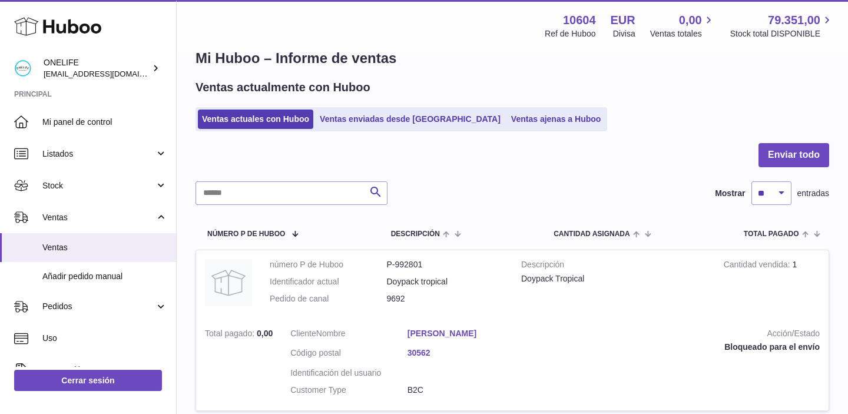
scroll to position [29, 0]
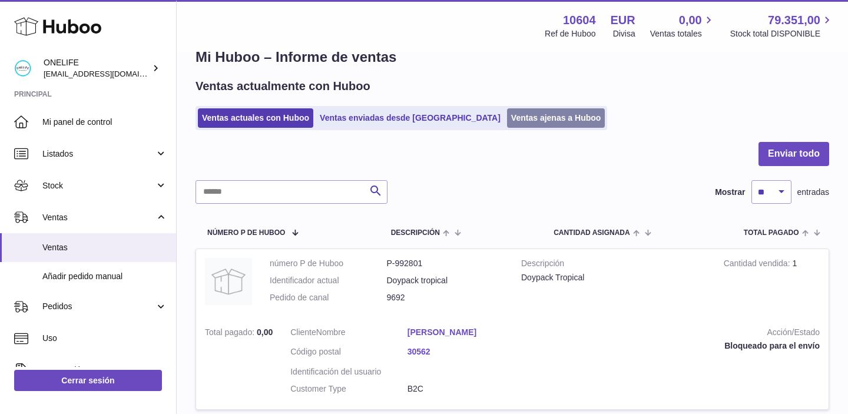
click at [507, 120] on link "Ventas ajenas a Huboo" at bounding box center [556, 117] width 98 height 19
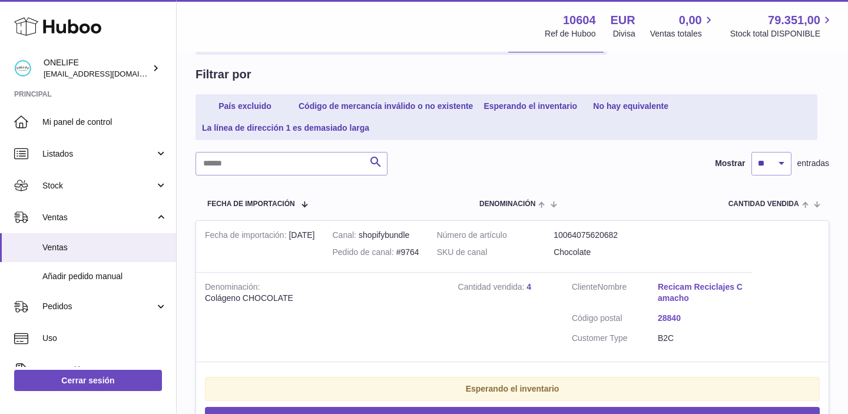
scroll to position [95, 0]
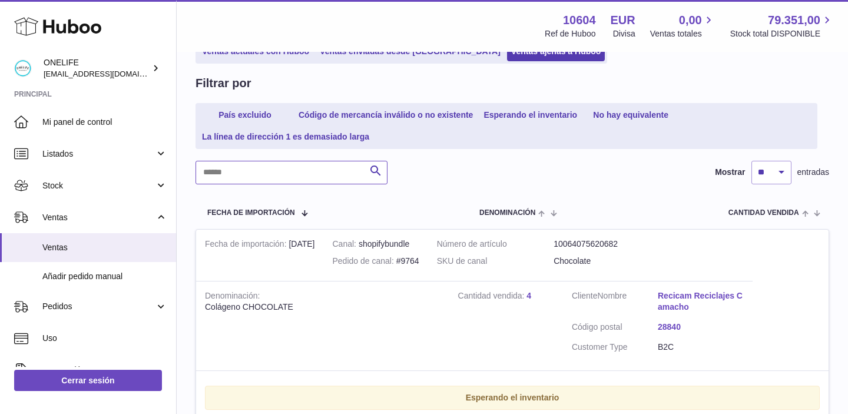
click at [342, 170] on input "text" at bounding box center [292, 173] width 192 height 24
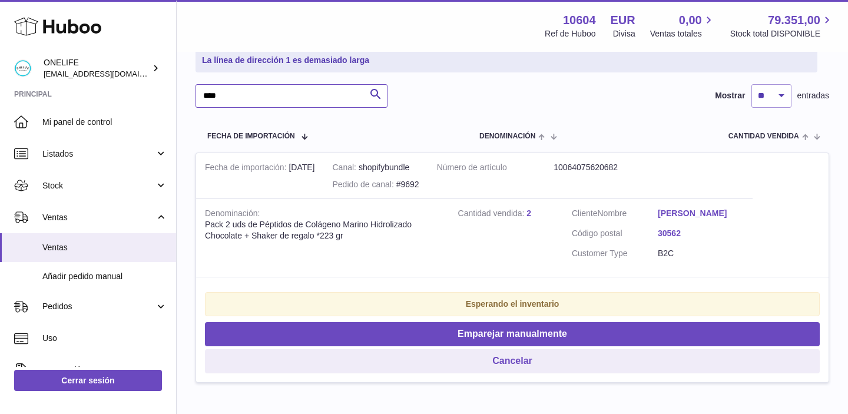
scroll to position [177, 0]
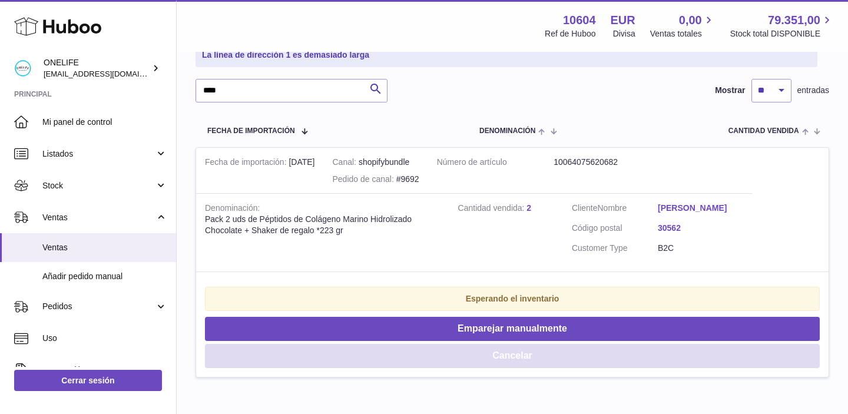
click at [443, 366] on button "Cancelar" at bounding box center [512, 356] width 615 height 24
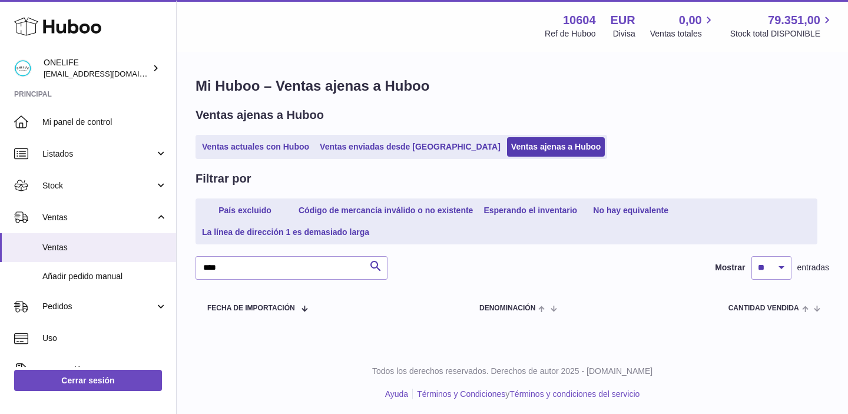
scroll to position [3, 0]
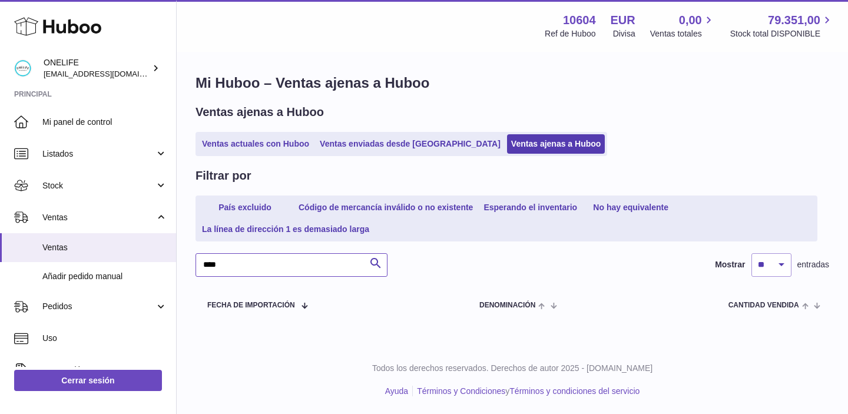
click at [305, 266] on input "****" at bounding box center [292, 265] width 192 height 24
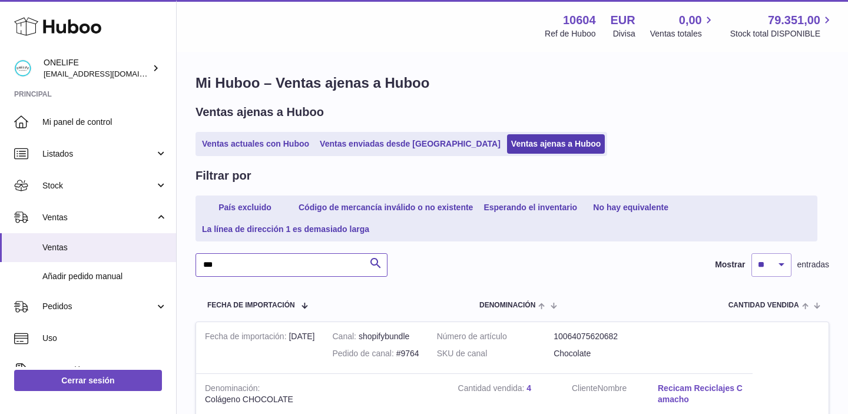
type input "****"
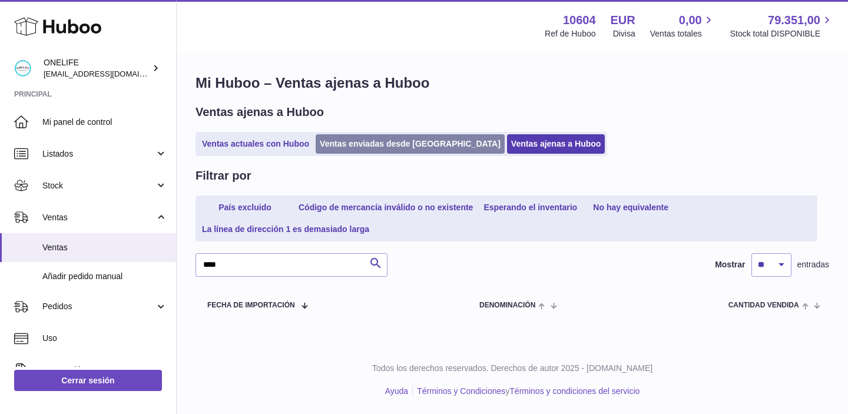
click at [357, 148] on link "Ventas enviadas desde [GEOGRAPHIC_DATA]" at bounding box center [410, 143] width 189 height 19
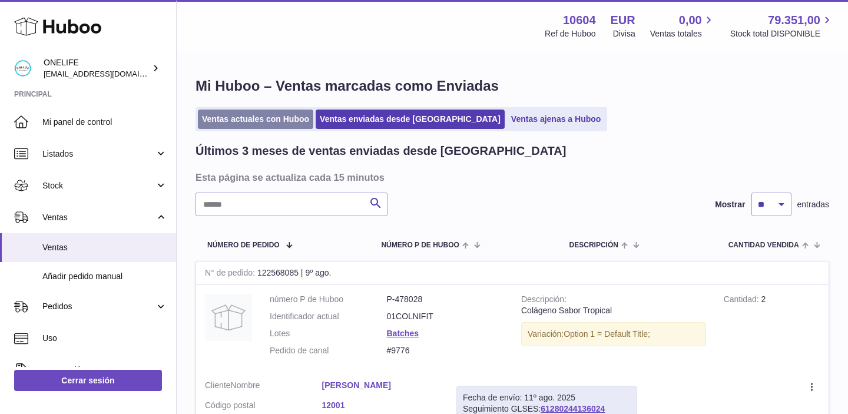
click at [237, 117] on link "Ventas actuales con Huboo" at bounding box center [255, 119] width 115 height 19
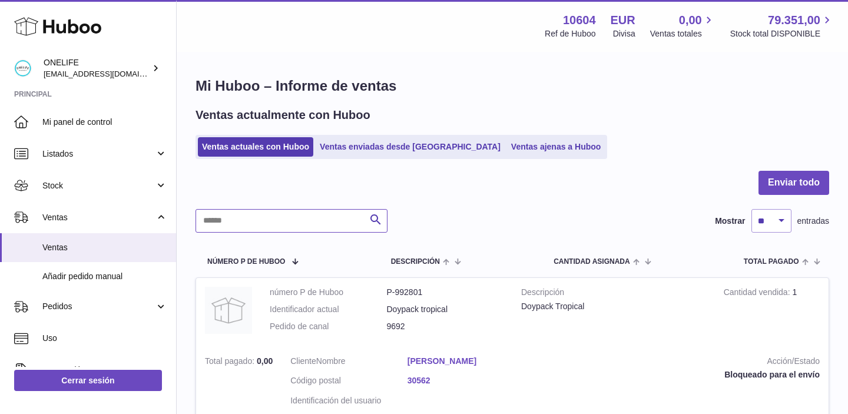
click at [302, 216] on input "text" at bounding box center [292, 221] width 192 height 24
click at [507, 144] on link "Ventas ajenas a Huboo" at bounding box center [556, 146] width 98 height 19
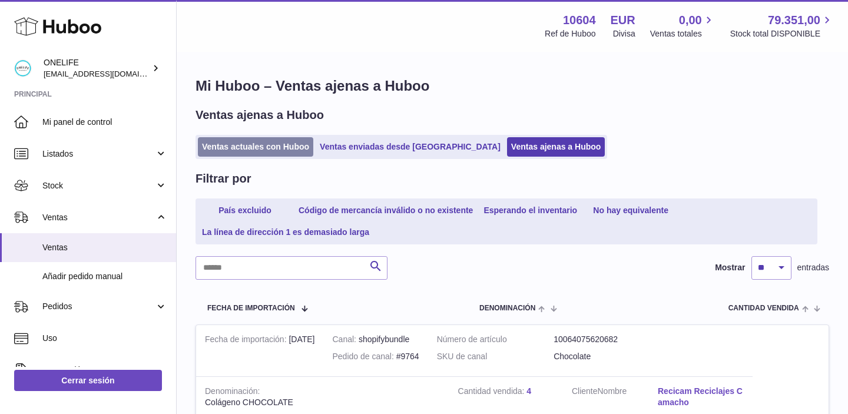
click at [249, 154] on link "Ventas actuales con Huboo" at bounding box center [255, 146] width 115 height 19
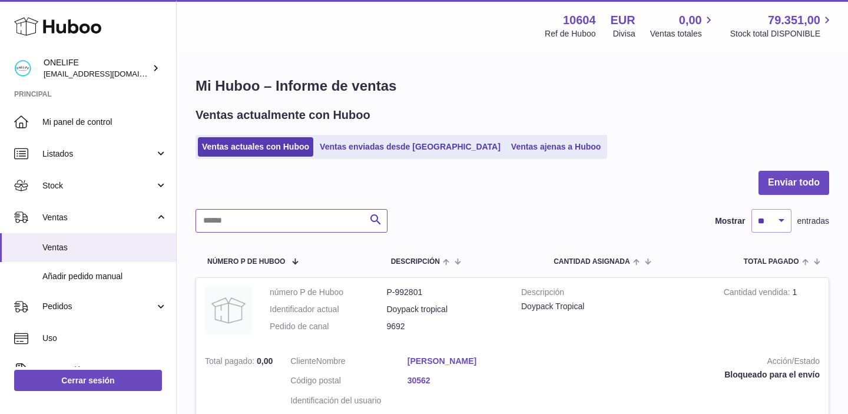
click at [332, 217] on input "text" at bounding box center [292, 221] width 192 height 24
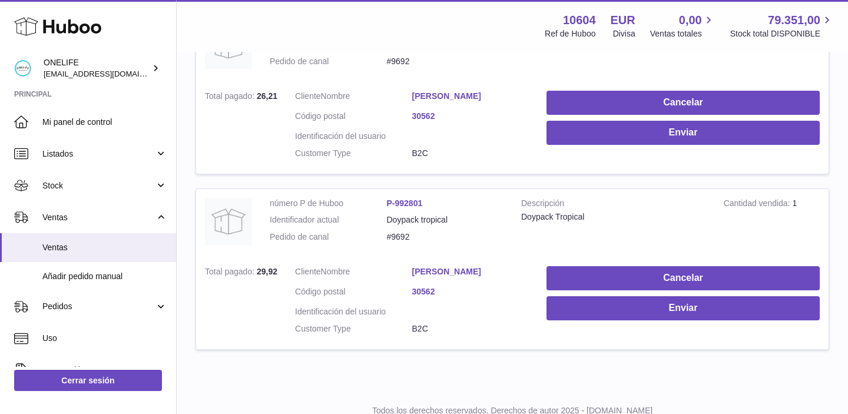
scroll to position [681, 0]
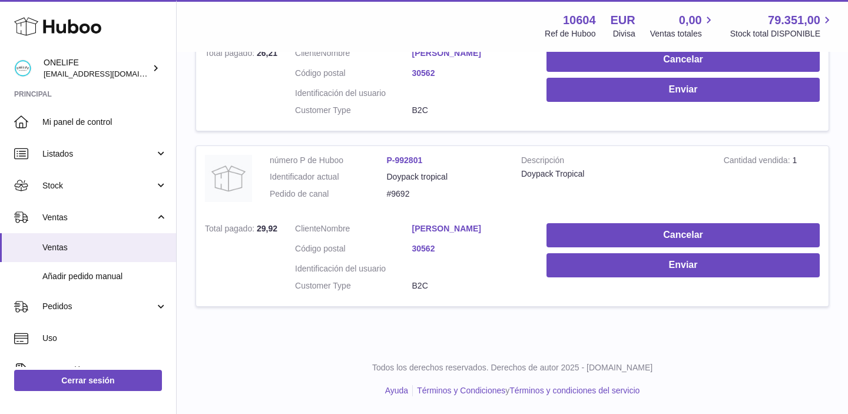
type input "****"
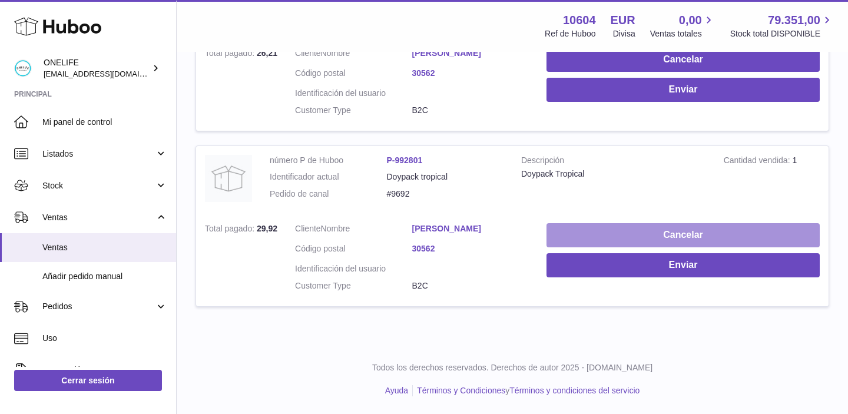
click at [586, 223] on button "Cancelar" at bounding box center [683, 235] width 273 height 24
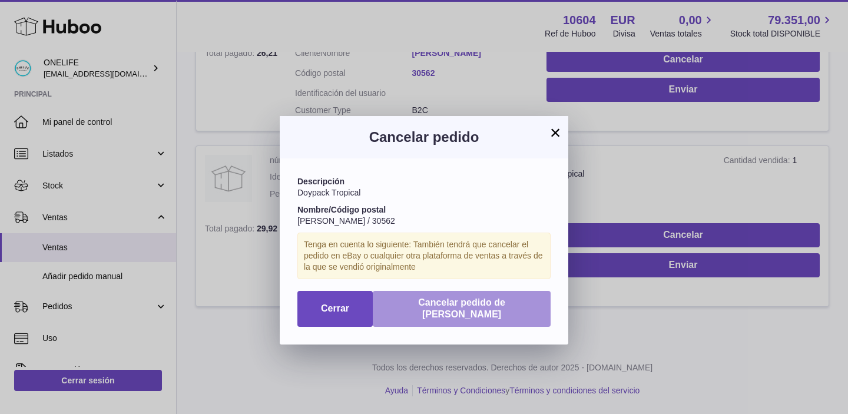
click at [412, 310] on button "Cancelar pedido de Huboo" at bounding box center [462, 309] width 178 height 37
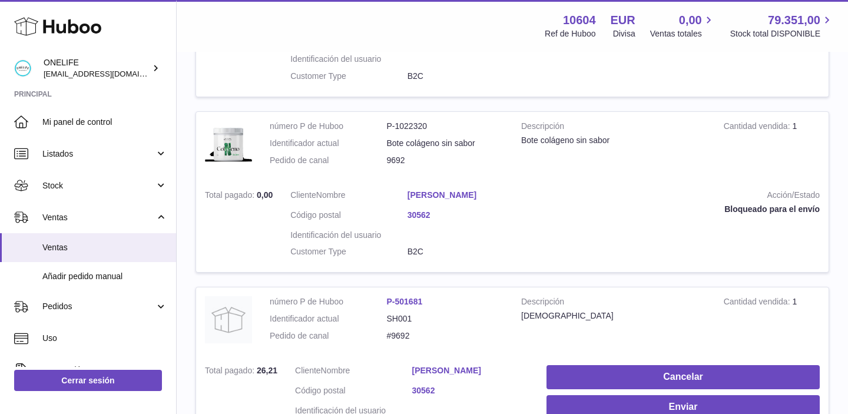
scroll to position [494, 0]
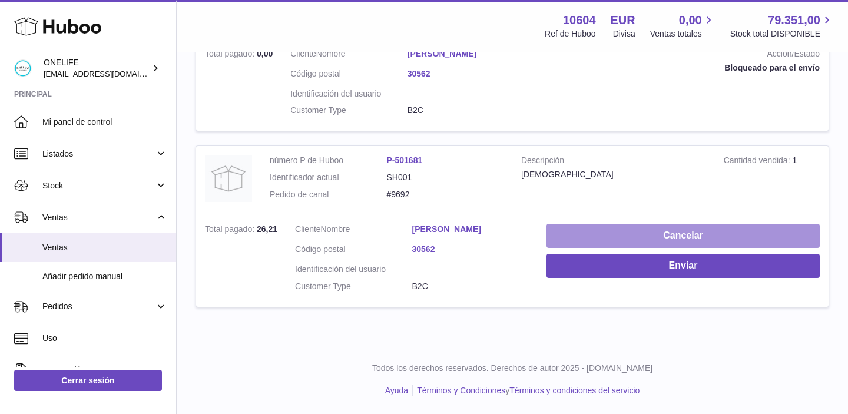
click at [608, 224] on button "Cancelar" at bounding box center [683, 236] width 273 height 24
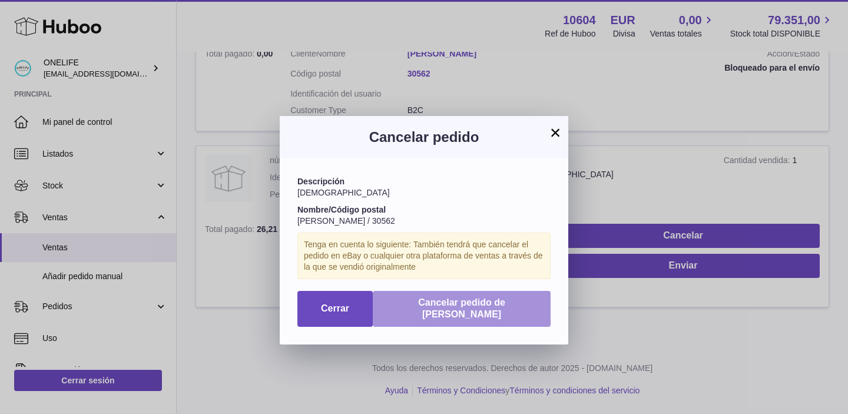
click at [435, 304] on span "Cancelar pedido de Huboo" at bounding box center [461, 308] width 87 height 22
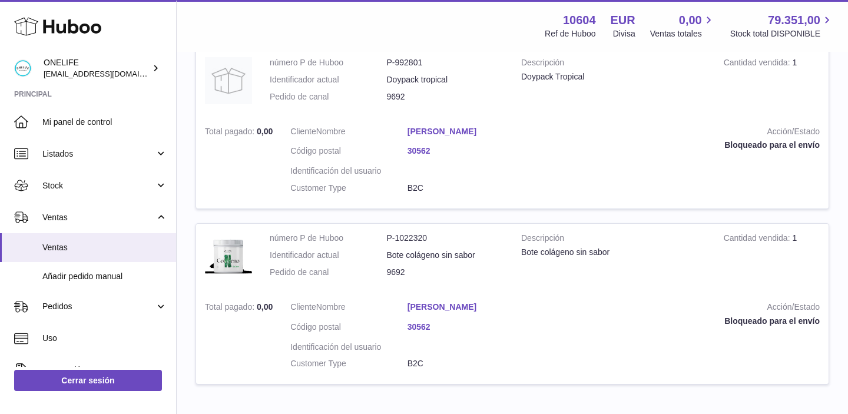
scroll to position [0, 0]
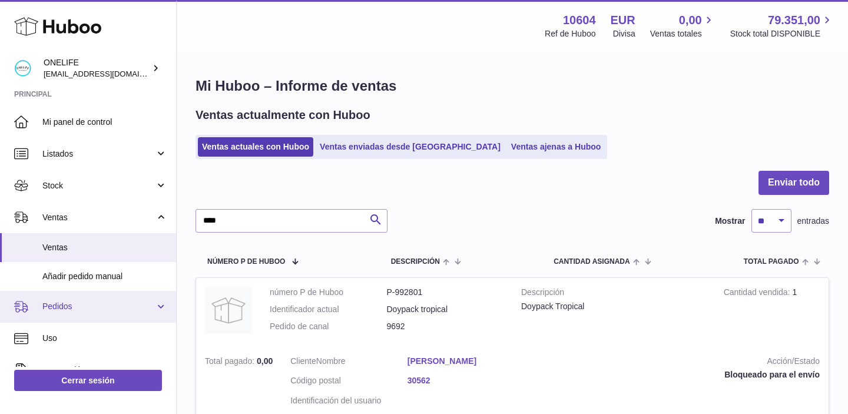
click at [82, 312] on span "Pedidos" at bounding box center [98, 306] width 112 height 11
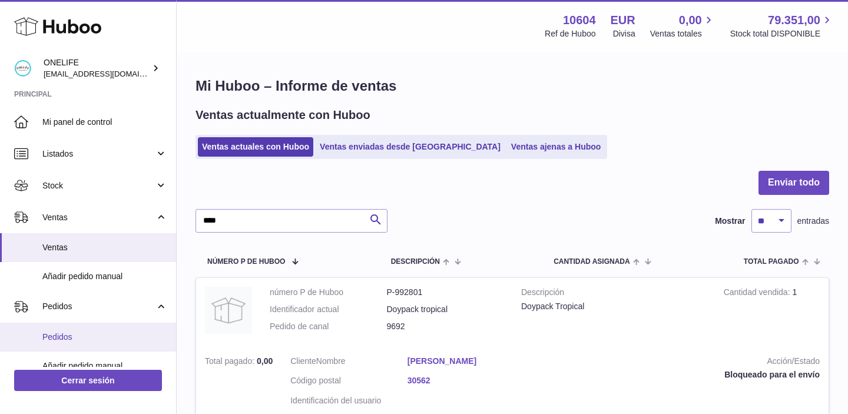
click at [73, 339] on span "Pedidos" at bounding box center [104, 337] width 125 height 11
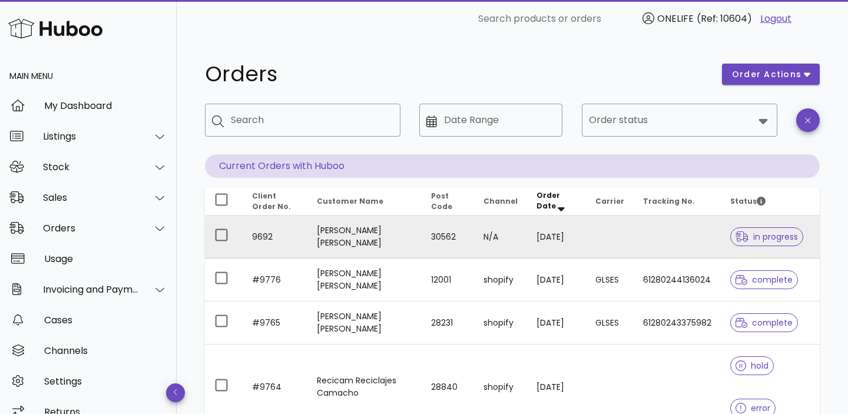
click at [377, 244] on td "[PERSON_NAME] [PERSON_NAME]" at bounding box center [364, 237] width 114 height 43
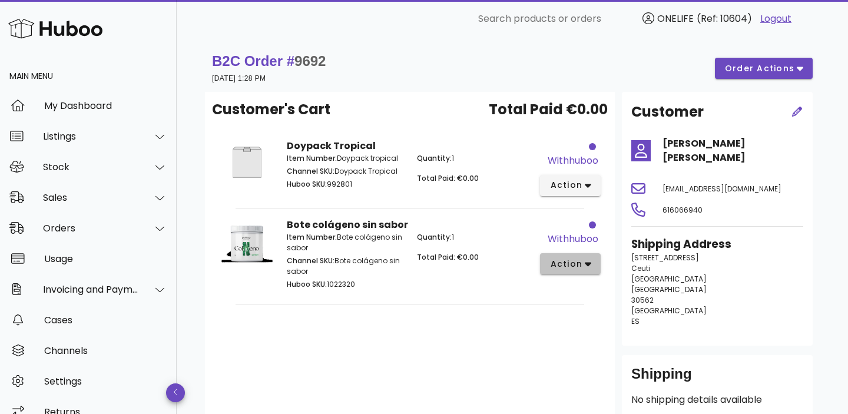
click at [559, 269] on span "action" at bounding box center [565, 264] width 33 height 12
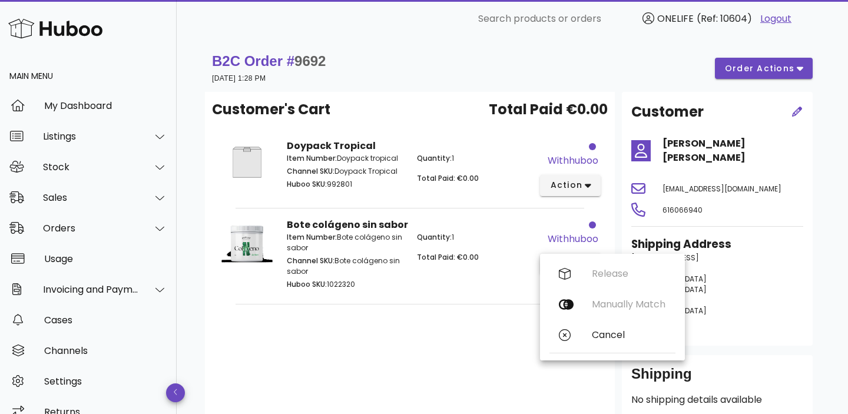
click at [483, 320] on div "Customer's Cart Total Paid €0.00 Doypack Tropical Item Number: Doypack tropical…" at bounding box center [410, 259] width 410 height 334
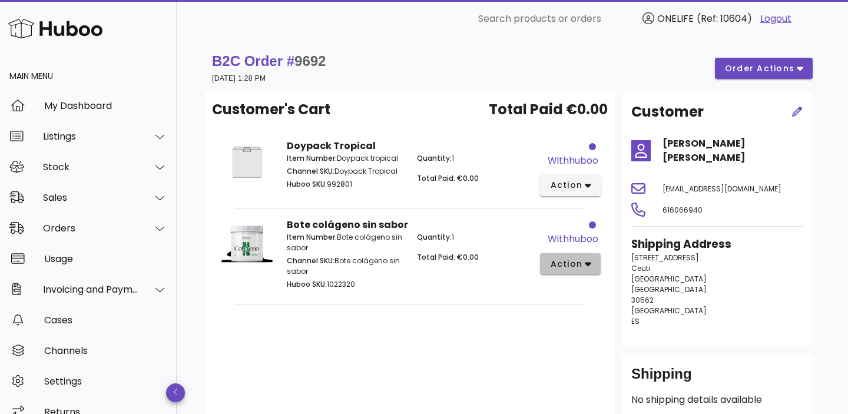
click at [549, 263] on span "action" at bounding box center [565, 264] width 33 height 12
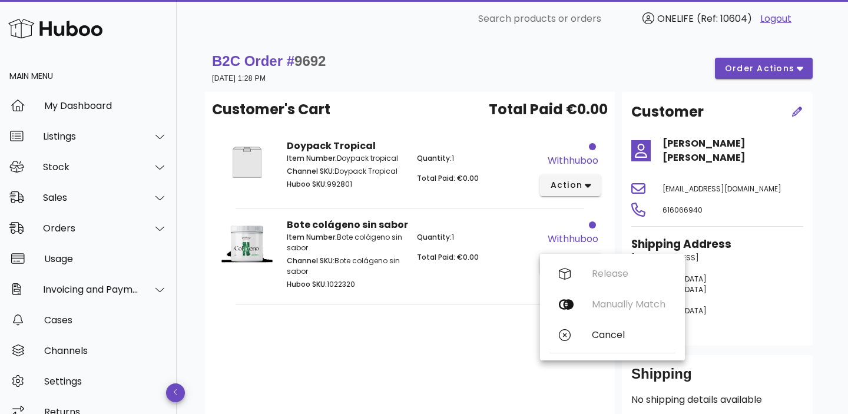
click at [482, 323] on div "Customer's Cart Total Paid €0.00 Doypack Tropical Item Number: Doypack tropical…" at bounding box center [410, 259] width 410 height 334
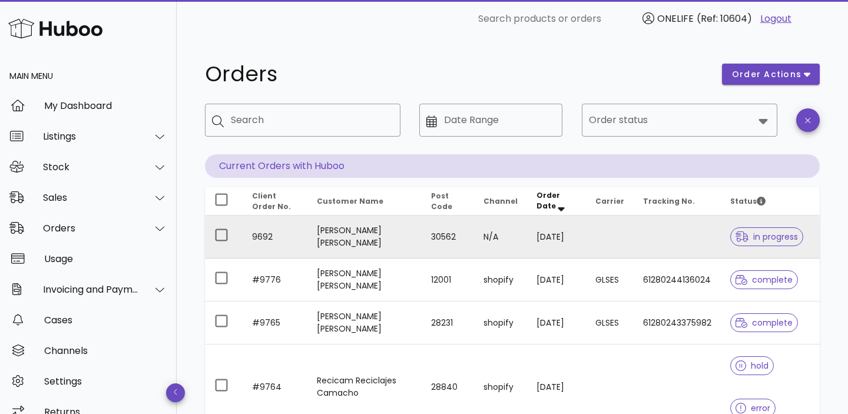
click at [353, 239] on td "[PERSON_NAME] [PERSON_NAME]" at bounding box center [364, 237] width 114 height 43
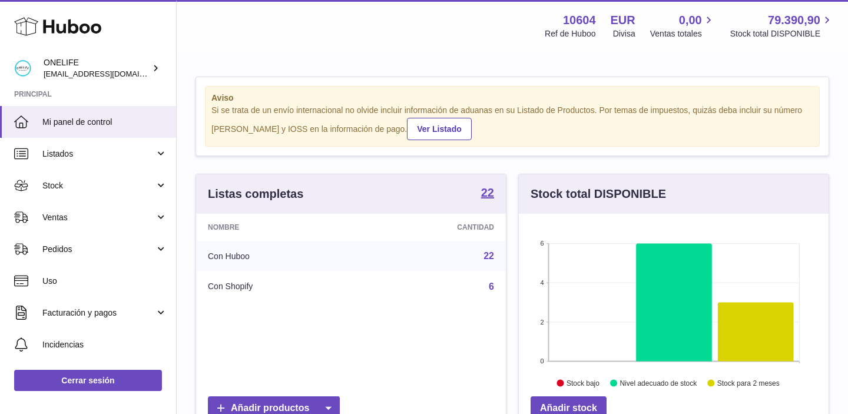
scroll to position [184, 310]
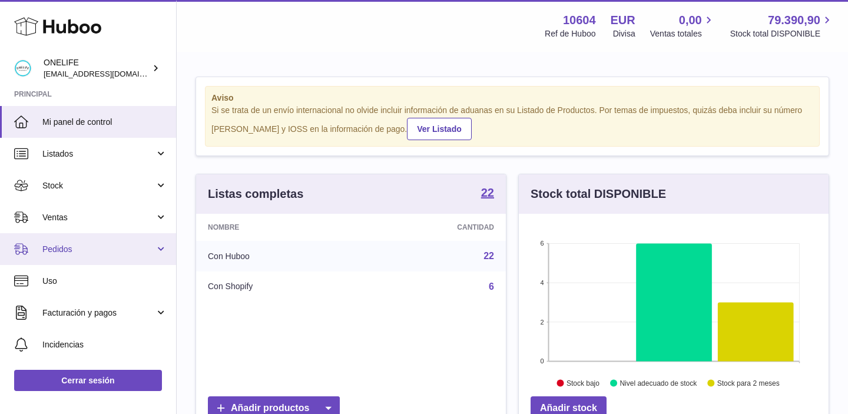
click at [64, 247] on span "Pedidos" at bounding box center [98, 249] width 112 height 11
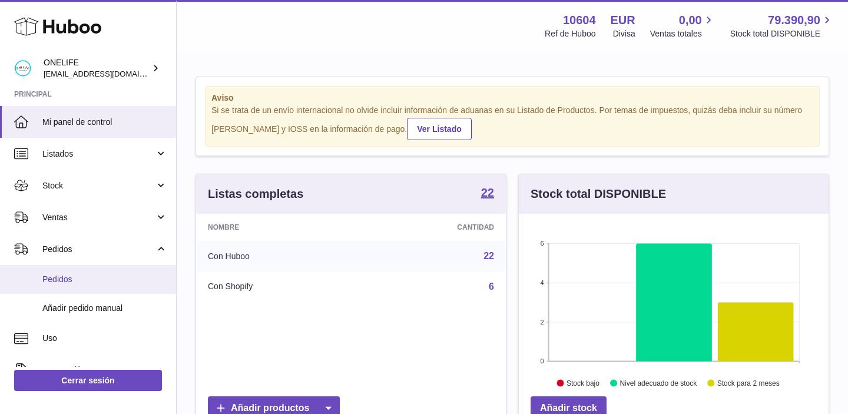
click at [66, 278] on span "Pedidos" at bounding box center [104, 279] width 125 height 11
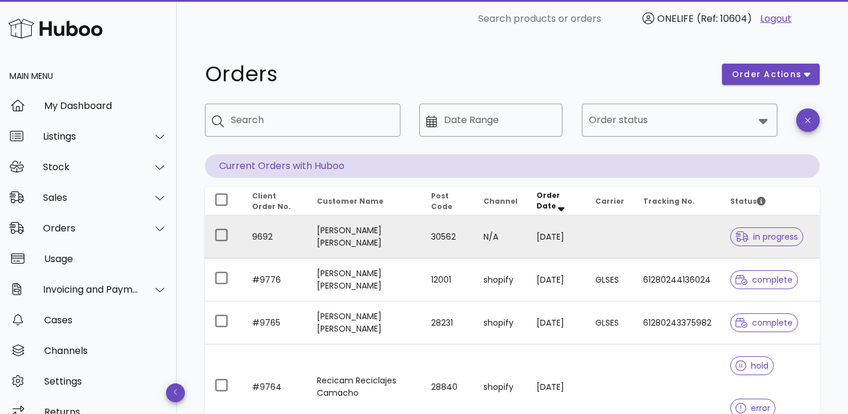
click at [352, 239] on td "[PERSON_NAME] [PERSON_NAME]" at bounding box center [364, 237] width 114 height 43
click at [405, 243] on td "[PERSON_NAME] [PERSON_NAME]" at bounding box center [364, 237] width 114 height 43
